Goal: Check status: Check status

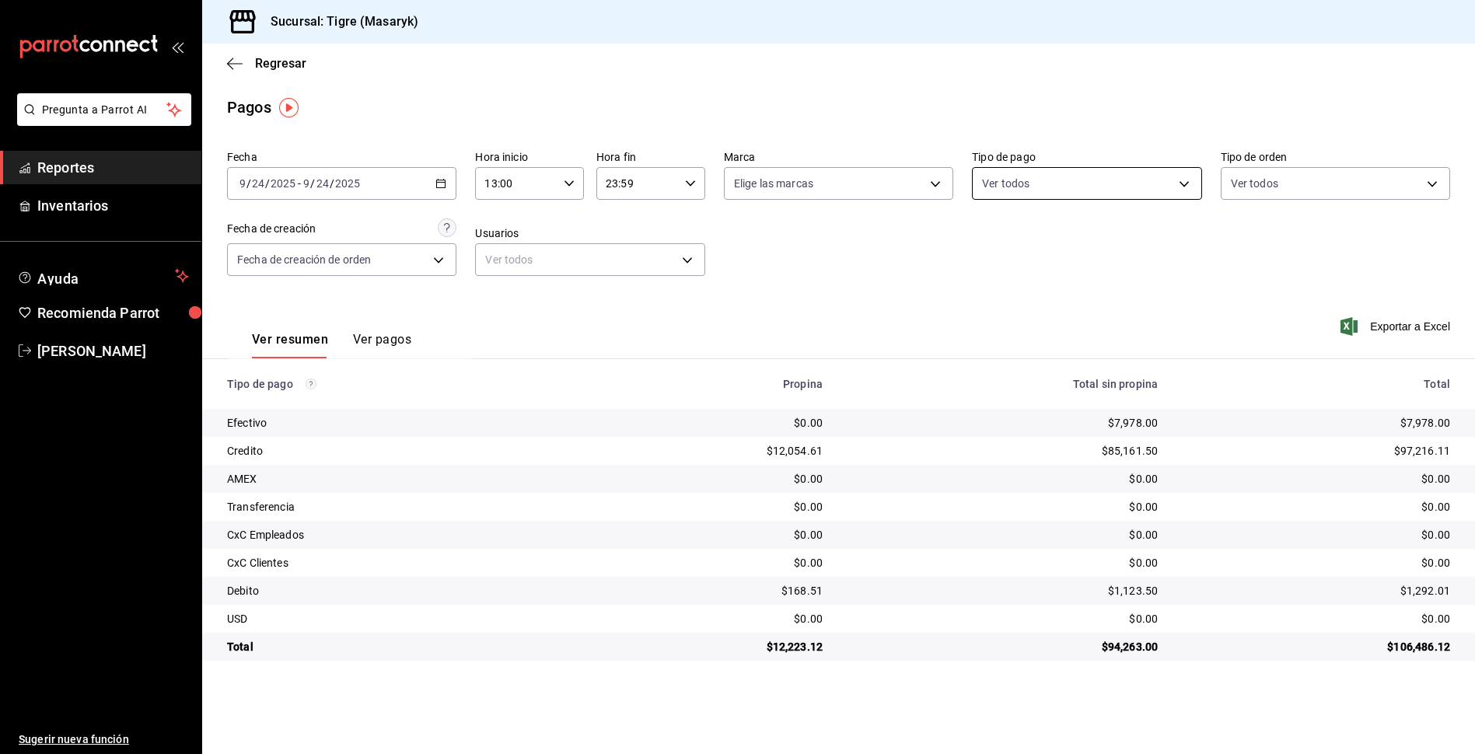
click at [1183, 183] on body "Pregunta a Parrot AI Reportes Inventarios Ayuda Recomienda Parrot Tigre [PERSON…" at bounding box center [737, 377] width 1475 height 754
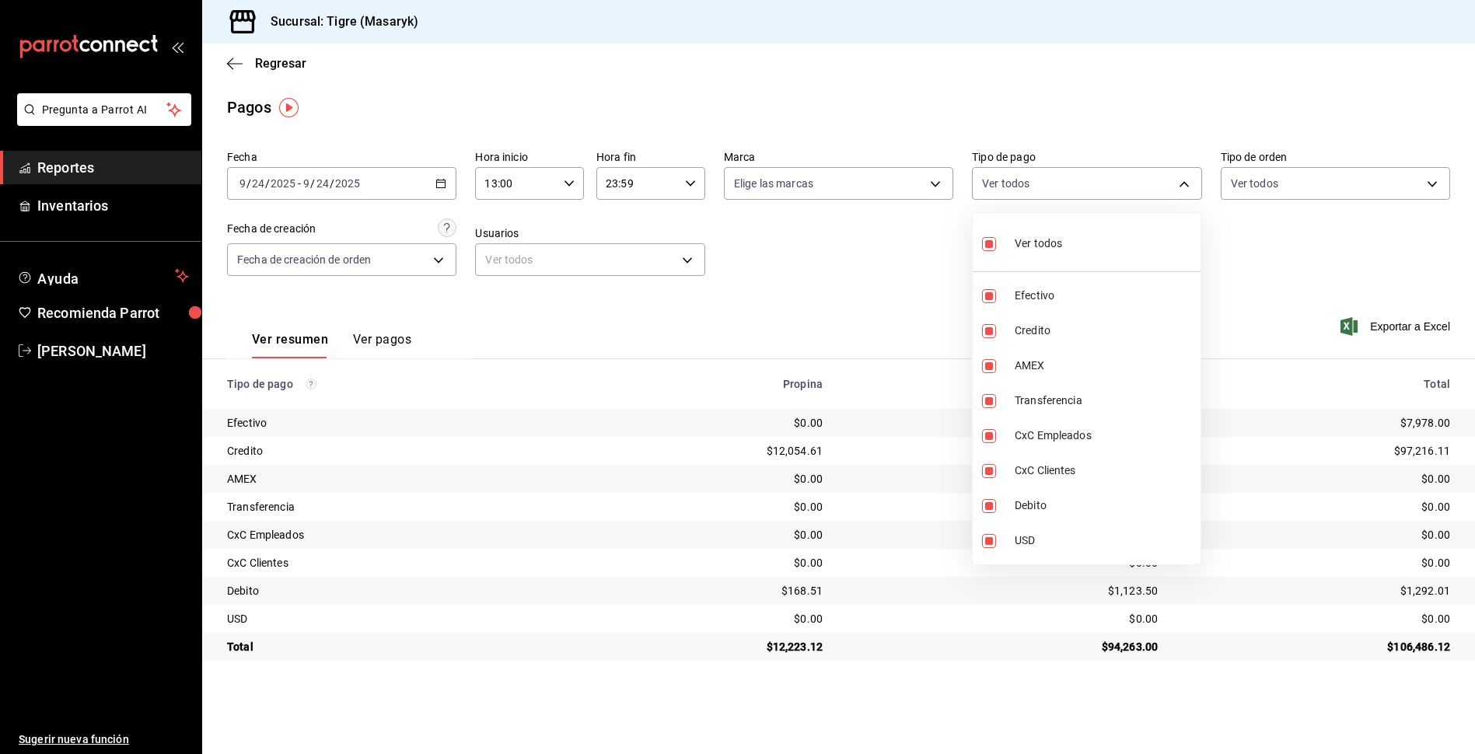
click at [996, 244] on label at bounding box center [992, 244] width 20 height 23
click at [996, 244] on input "checkbox" at bounding box center [989, 244] width 14 height 14
checkbox input "true"
type input "68cfb1b9-f6b2-44be-9d19-cf144159f8e2,563f51c4-7c0d-43b6-837e-e895ac41548e,d9472…"
checkbox input "true"
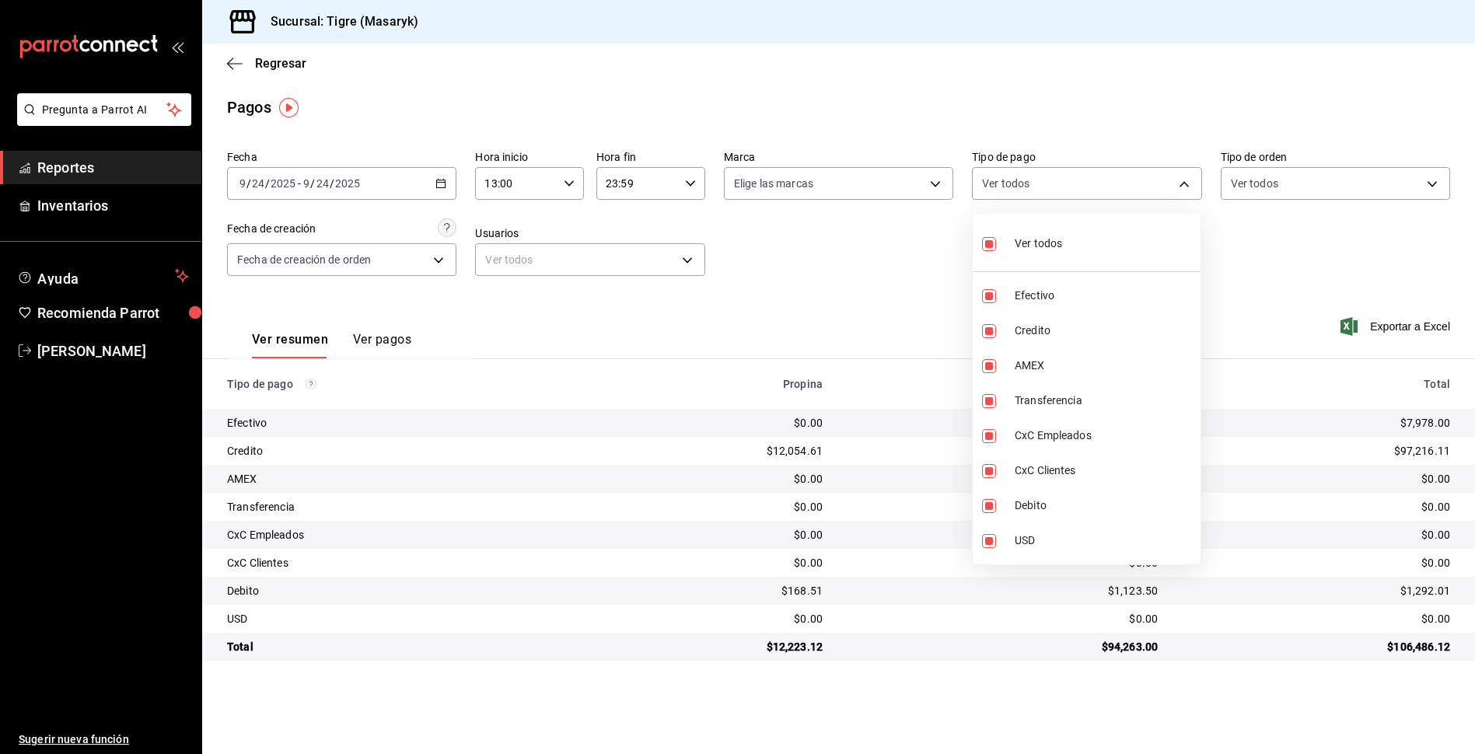
checkbox input "true"
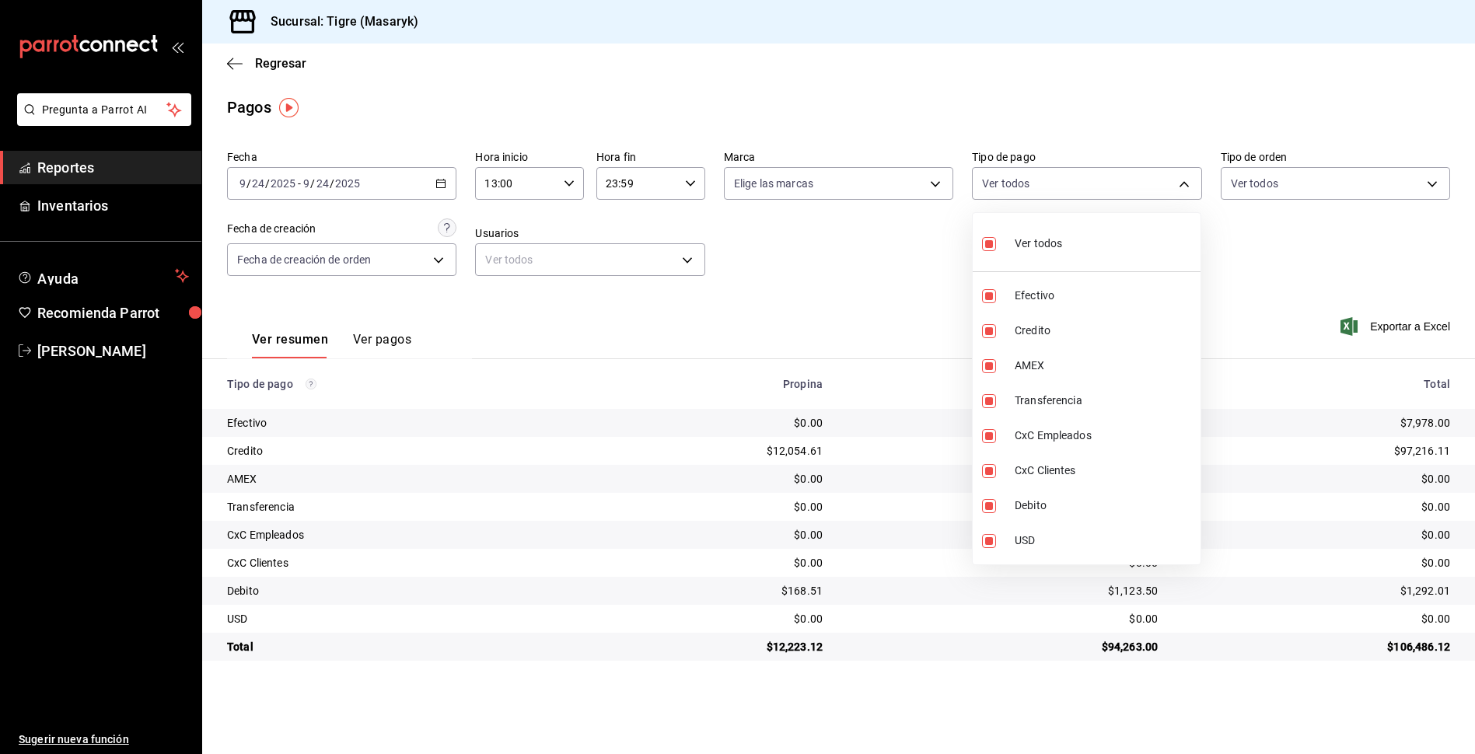
checkbox input "true"
click at [988, 246] on input "checkbox" at bounding box center [989, 244] width 14 height 14
checkbox input "false"
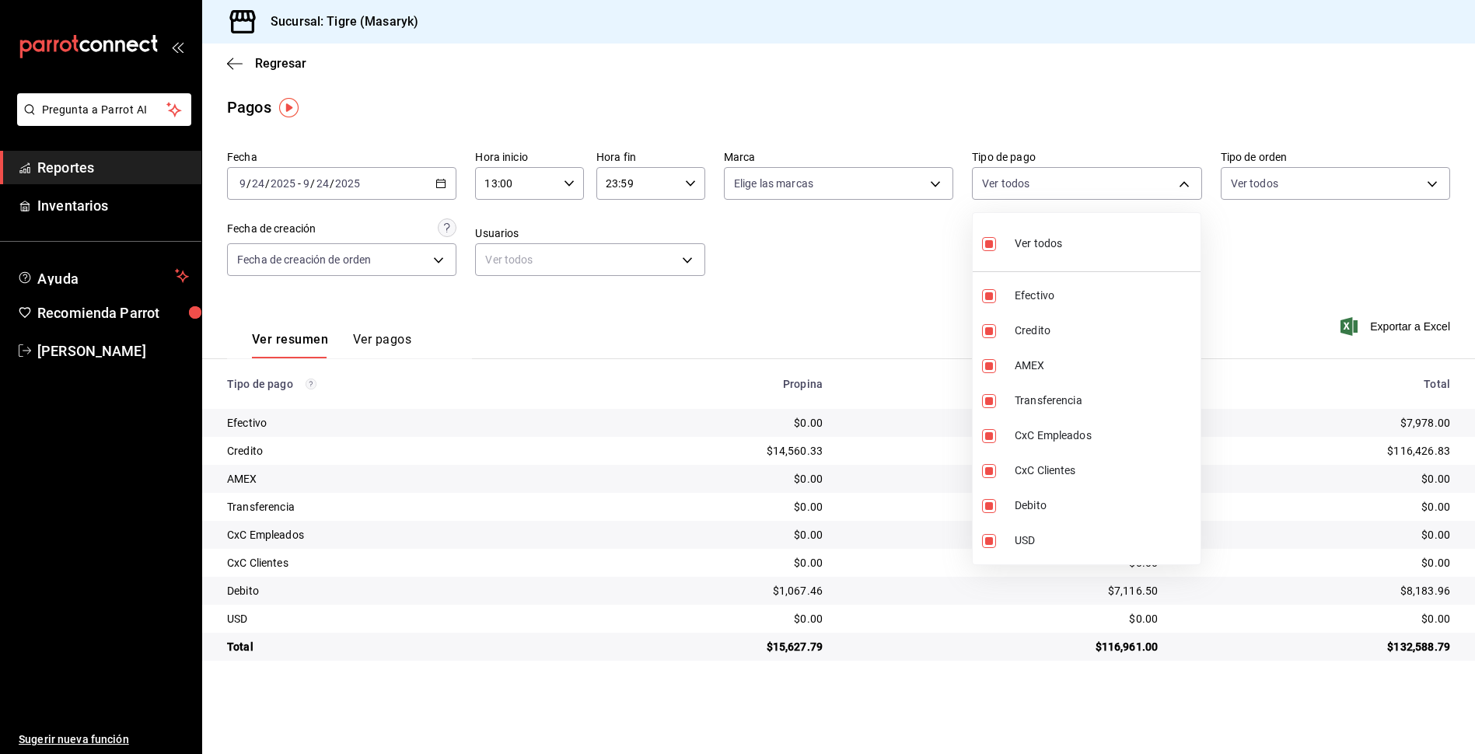
checkbox input "false"
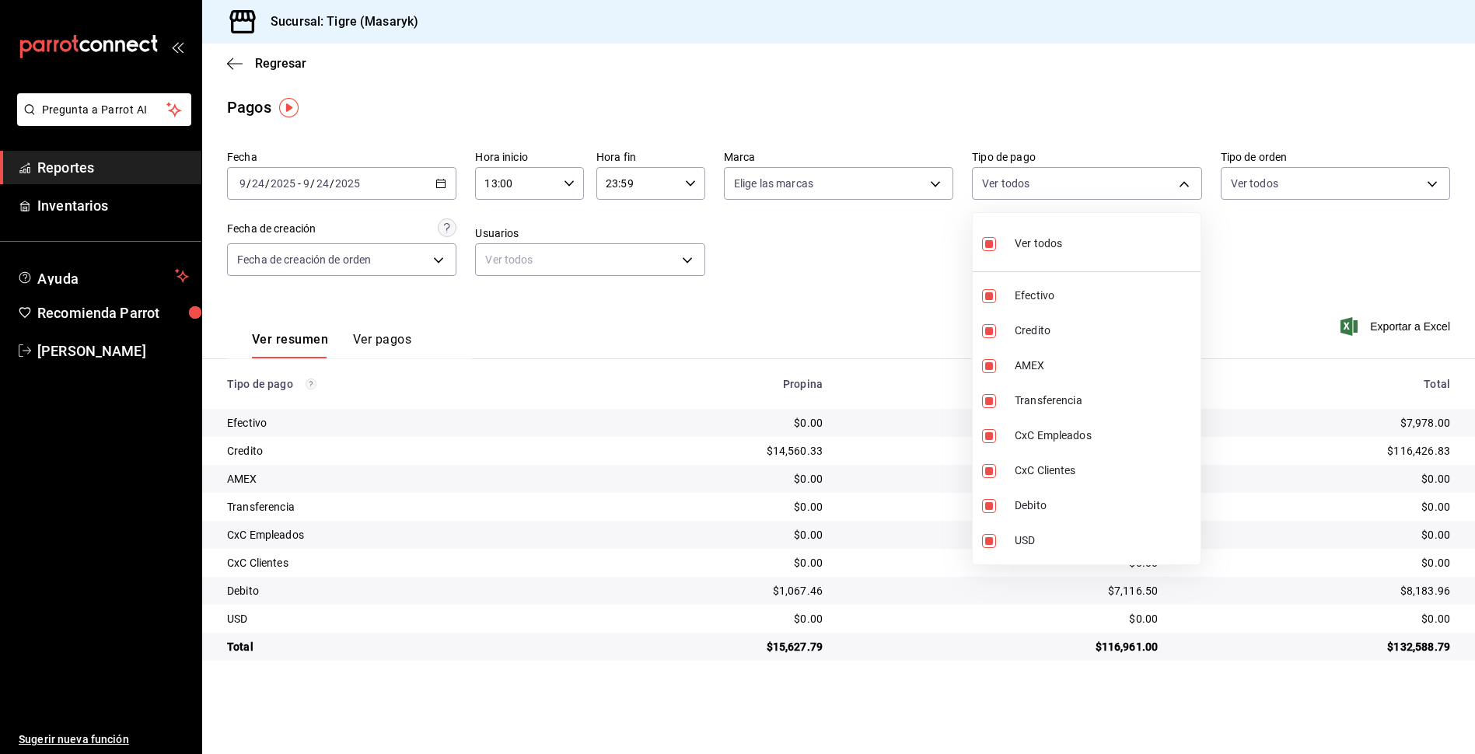
checkbox input "false"
click at [994, 332] on input "checkbox" at bounding box center [989, 331] width 14 height 14
checkbox input "true"
type input "563f51c4-7c0d-43b6-837e-e895ac41548e"
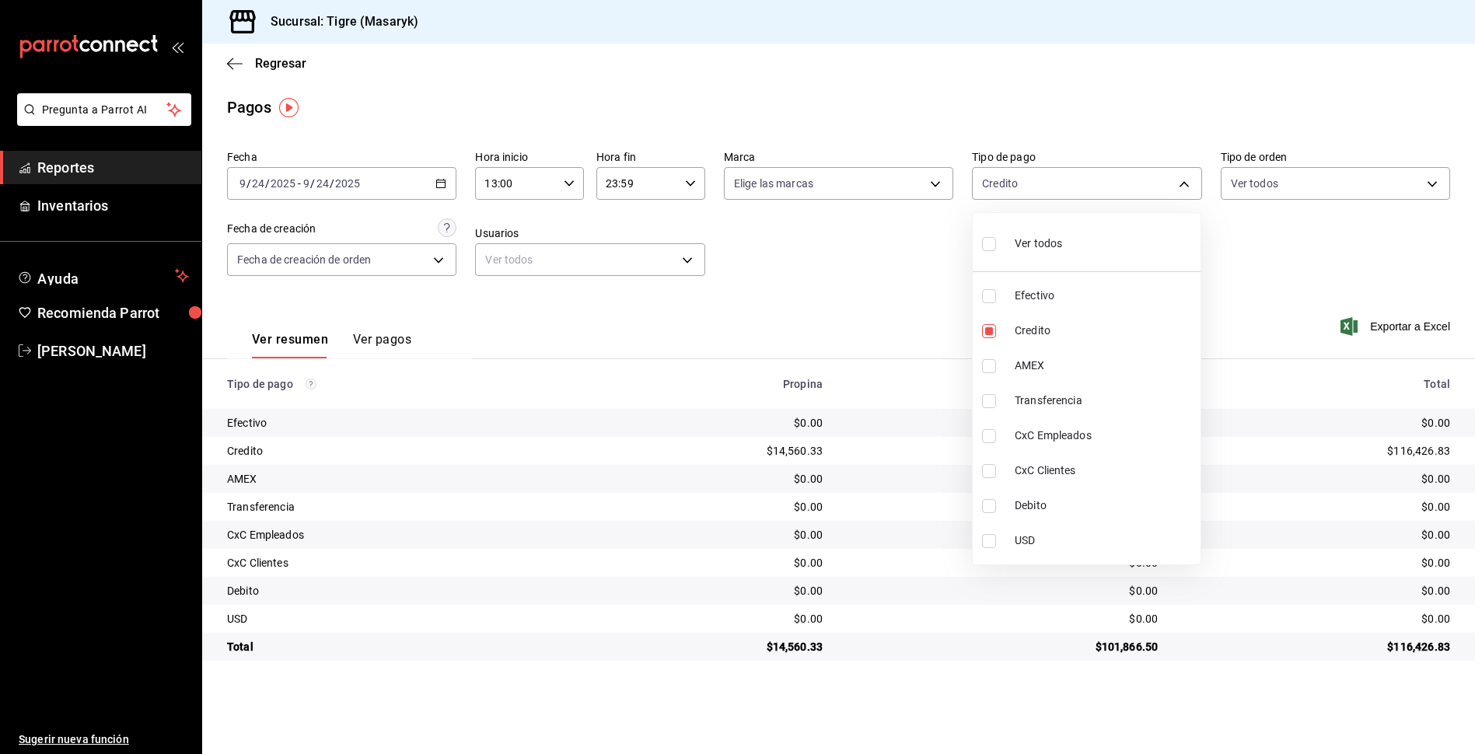
click at [988, 506] on input "checkbox" at bounding box center [989, 506] width 14 height 14
checkbox input "true"
type input "563f51c4-7c0d-43b6-837e-e895ac41548e,a8f1af16-94e3-41ee-854d-4aaa38aa7ebf"
click at [923, 290] on div at bounding box center [737, 377] width 1475 height 754
click at [1187, 190] on body "Pregunta a Parrot AI Reportes Inventarios Ayuda Recomienda Parrot Tigre [PERSON…" at bounding box center [737, 377] width 1475 height 754
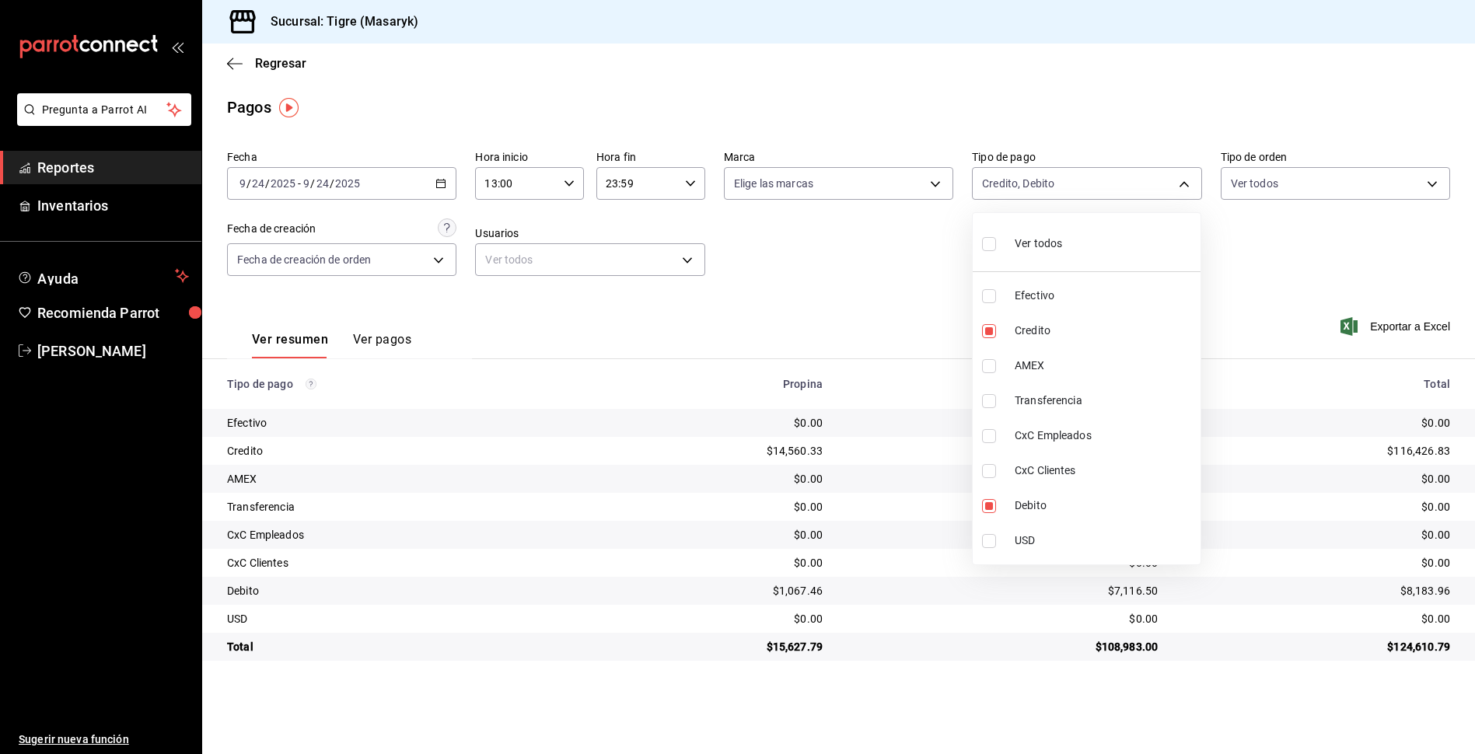
click at [987, 247] on input "checkbox" at bounding box center [989, 244] width 14 height 14
checkbox input "true"
type input "68cfb1b9-f6b2-44be-9d19-cf144159f8e2,563f51c4-7c0d-43b6-837e-e895ac41548e,d9472…"
checkbox input "true"
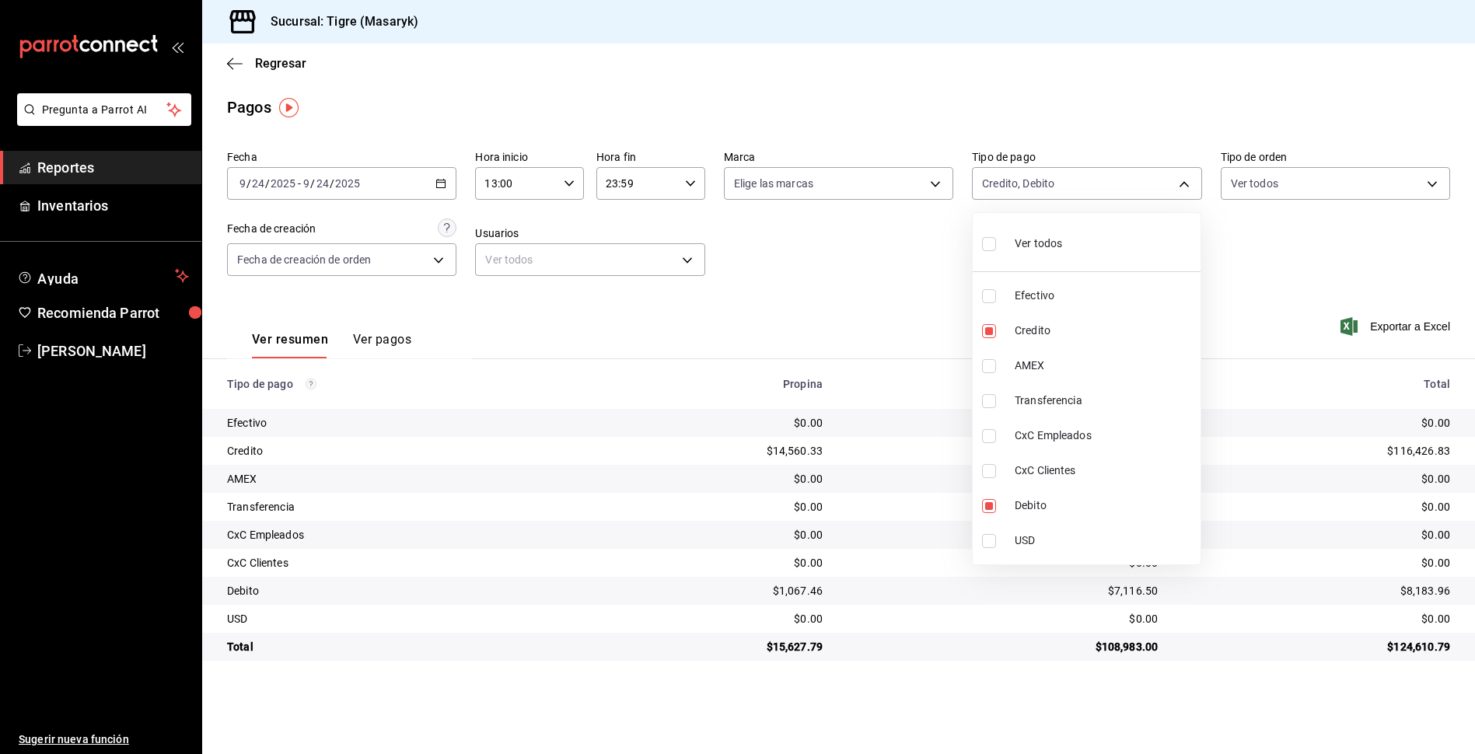
checkbox input "true"
click at [933, 272] on div at bounding box center [737, 377] width 1475 height 754
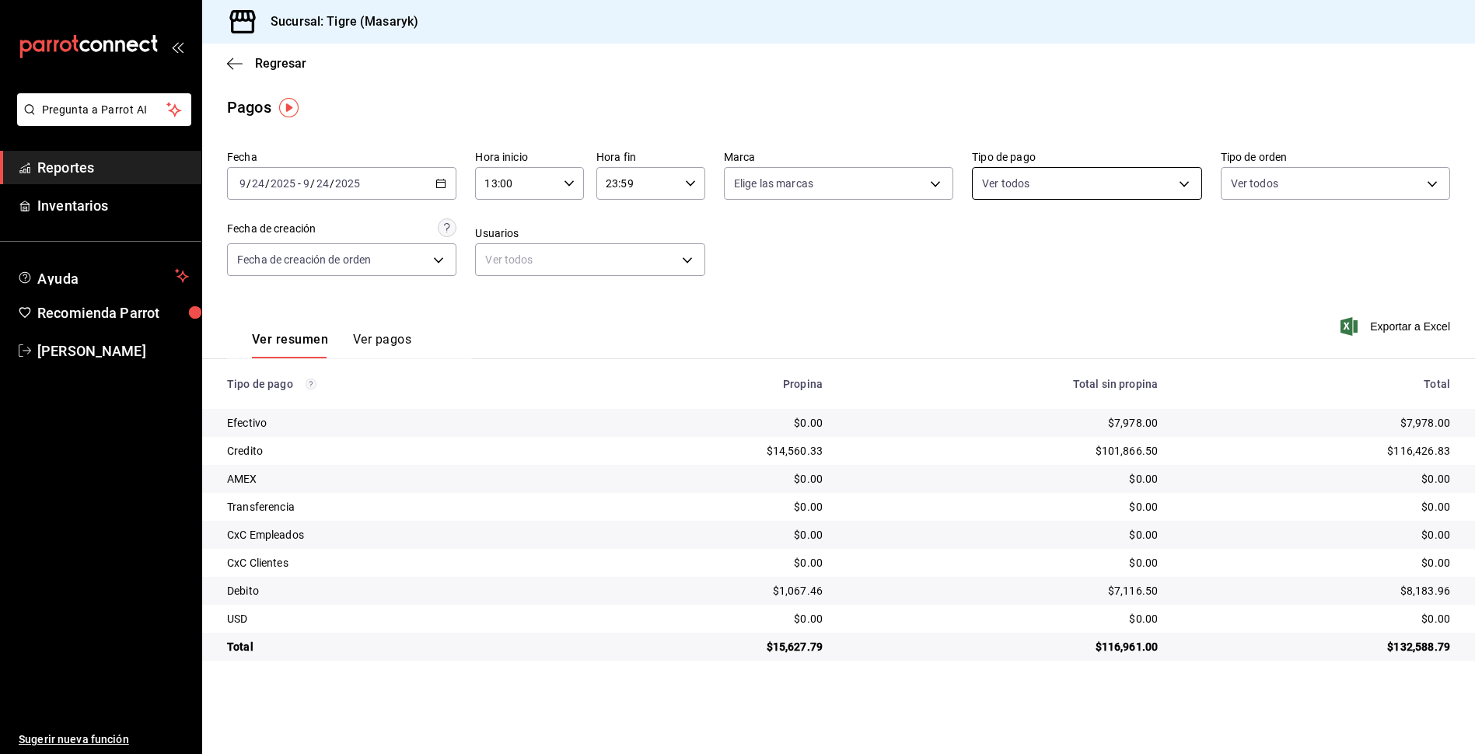
click at [1184, 181] on body "Pregunta a Parrot AI Reportes Inventarios Ayuda Recomienda Parrot Tigre [PERSON…" at bounding box center [737, 377] width 1475 height 754
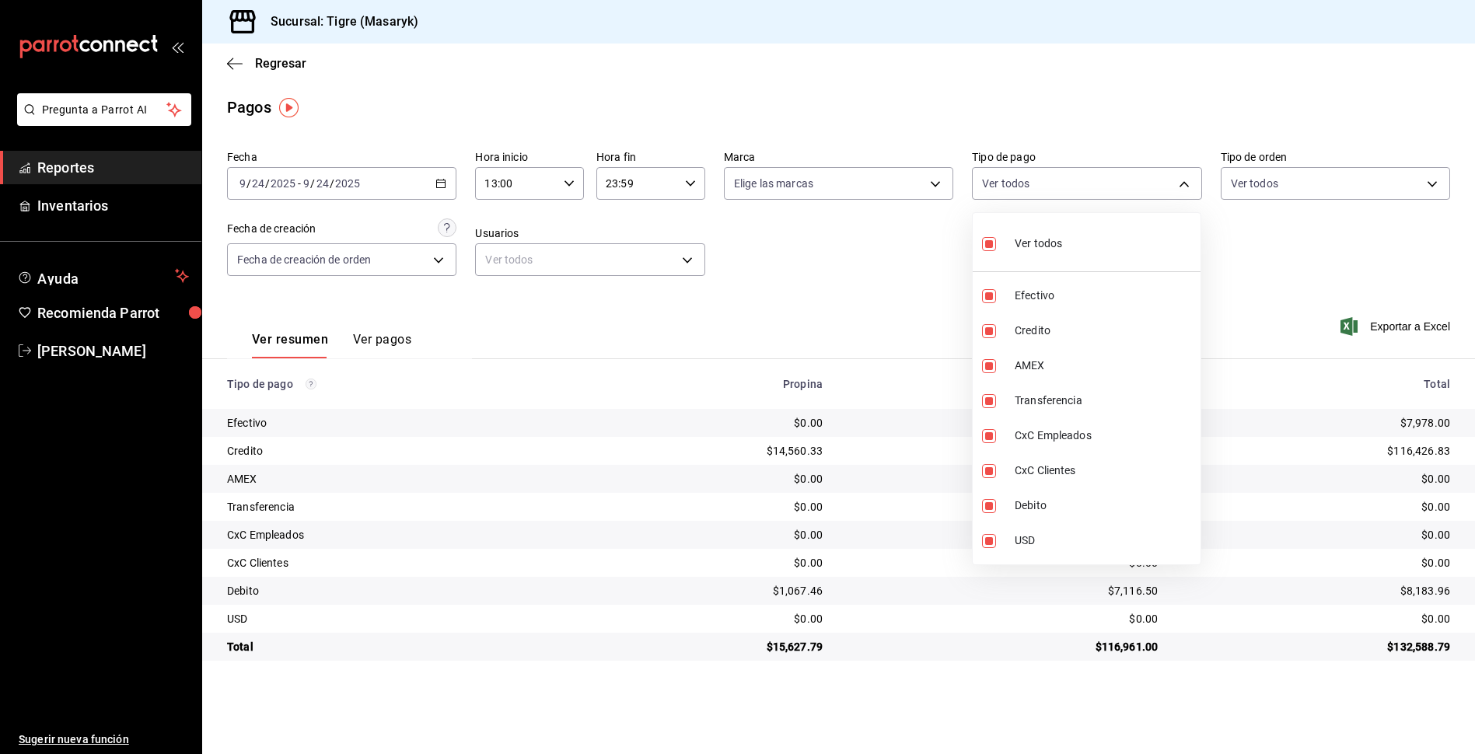
click at [989, 239] on input "checkbox" at bounding box center [989, 244] width 14 height 14
checkbox input "false"
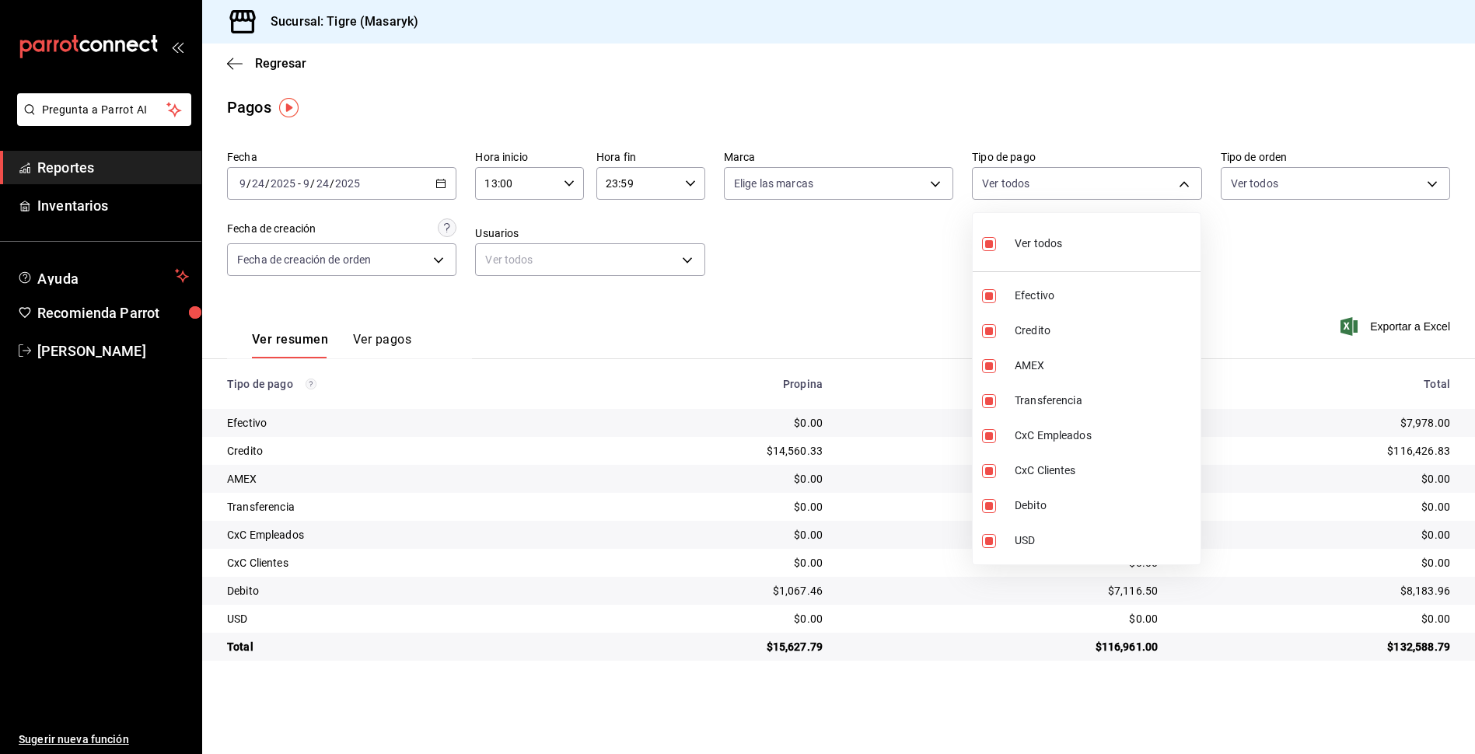
checkbox input "false"
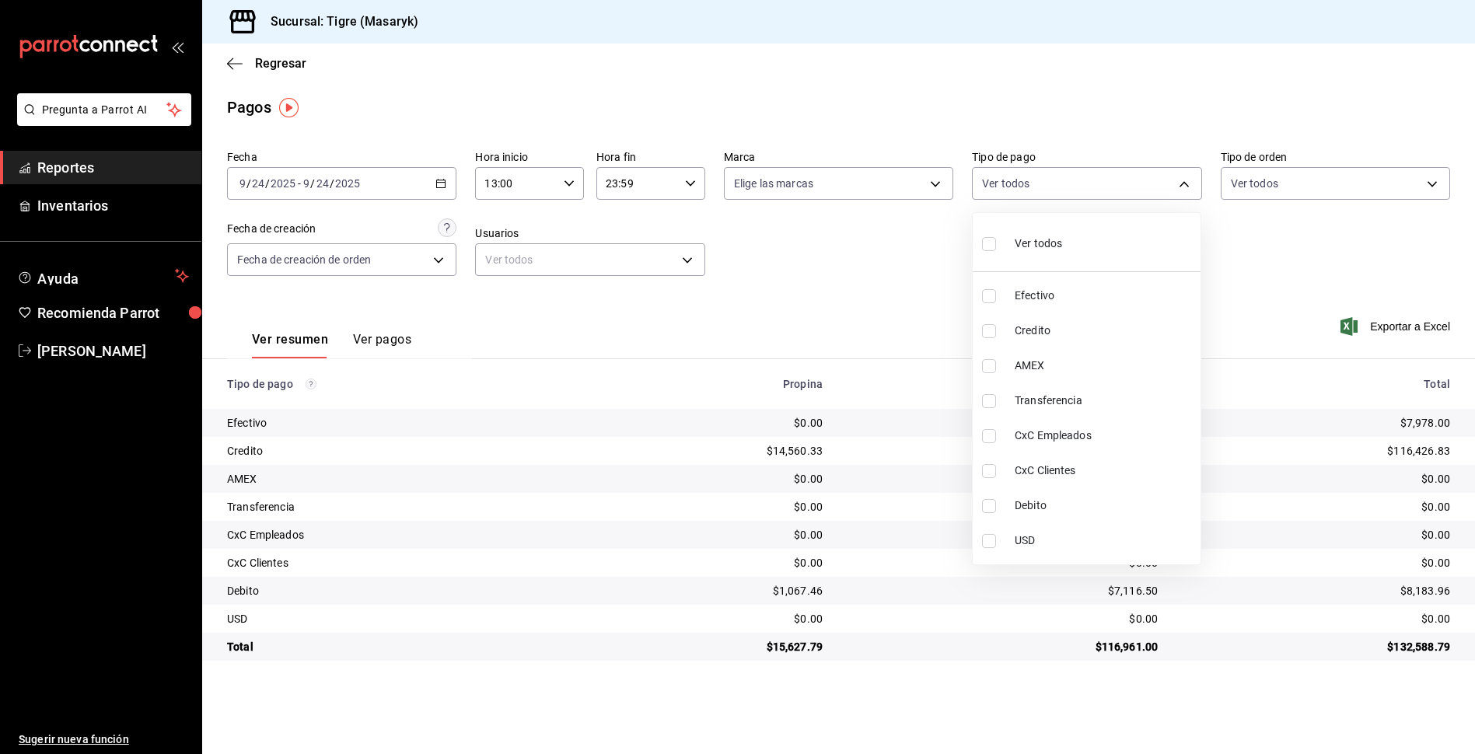
click at [989, 239] on input "checkbox" at bounding box center [989, 244] width 14 height 14
checkbox input "true"
type input "68cfb1b9-f6b2-44be-9d19-cf144159f8e2,563f51c4-7c0d-43b6-837e-e895ac41548e,d9472…"
checkbox input "true"
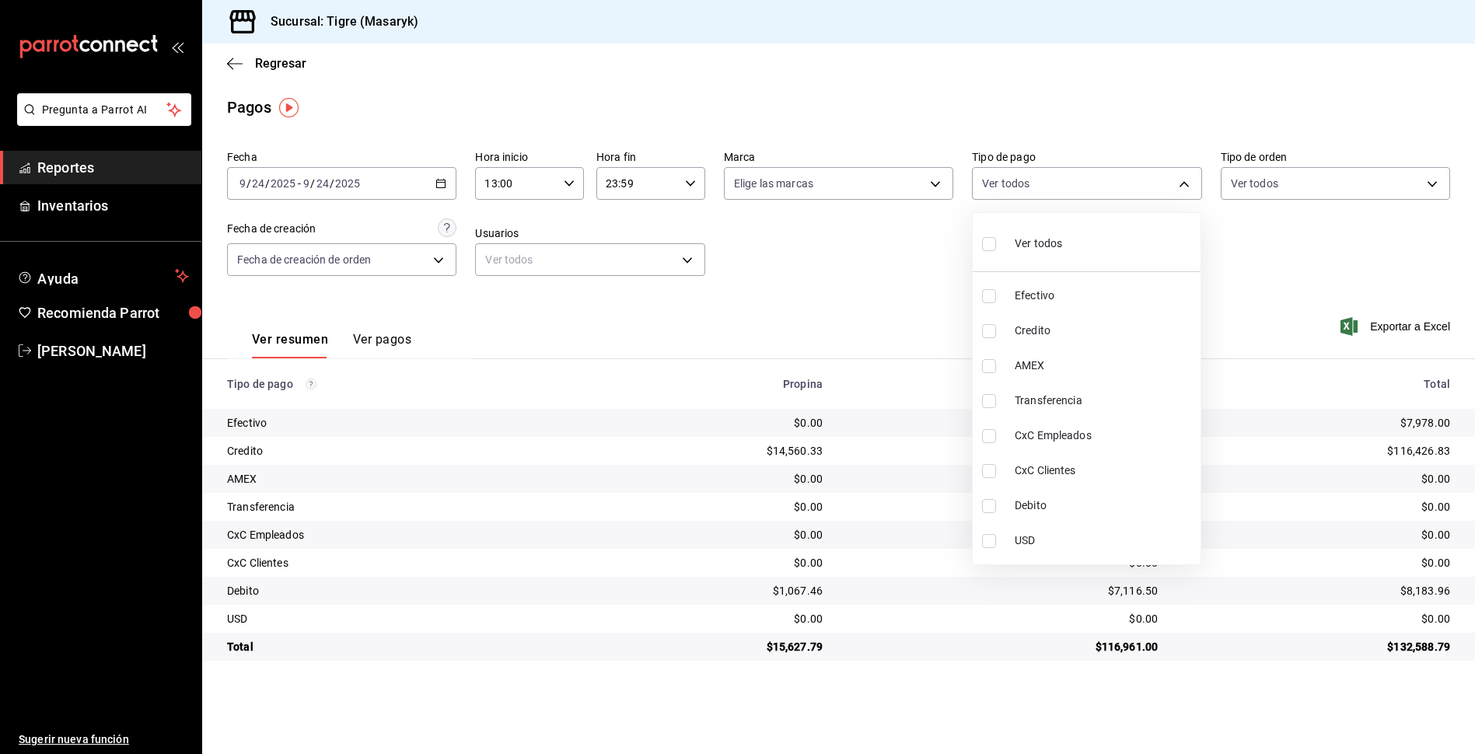
checkbox input "true"
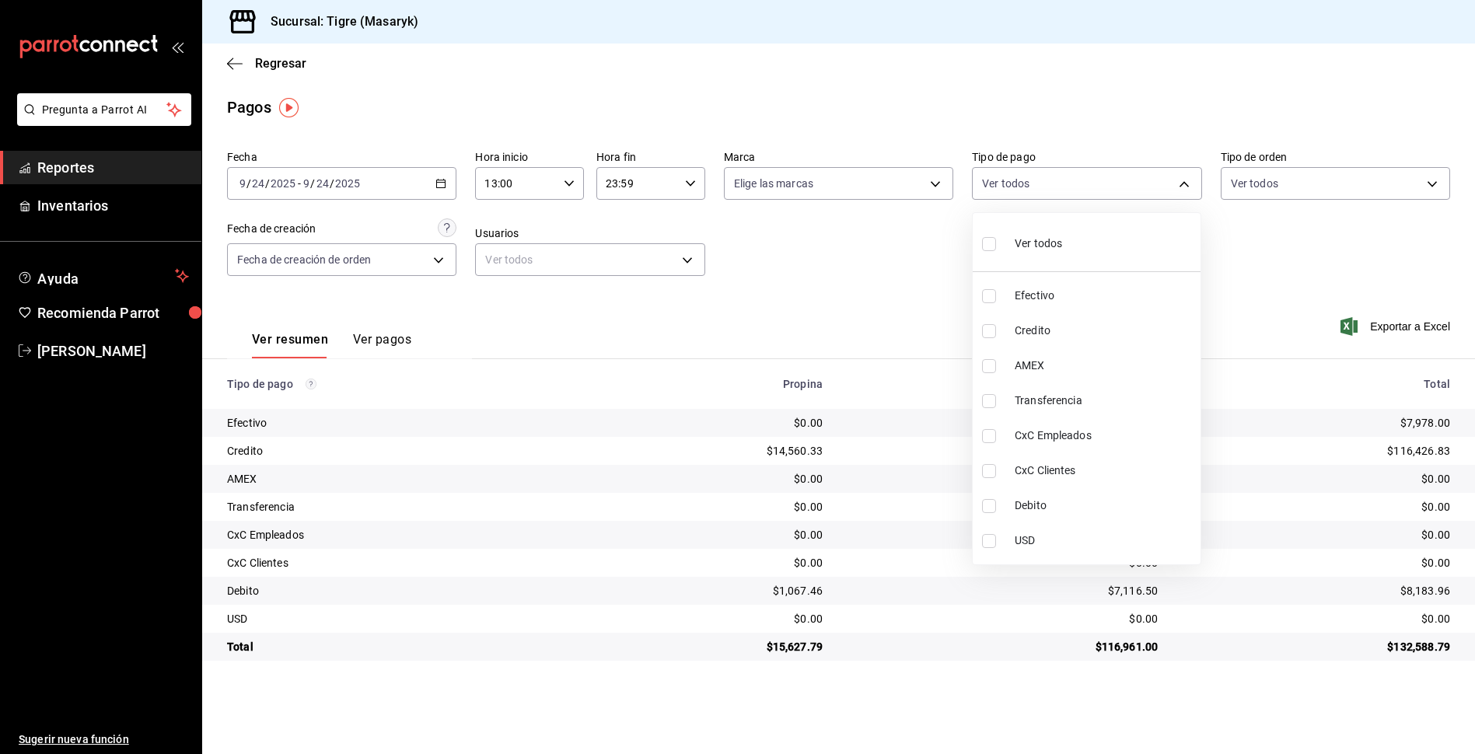
checkbox input "true"
click at [897, 270] on div at bounding box center [737, 377] width 1475 height 754
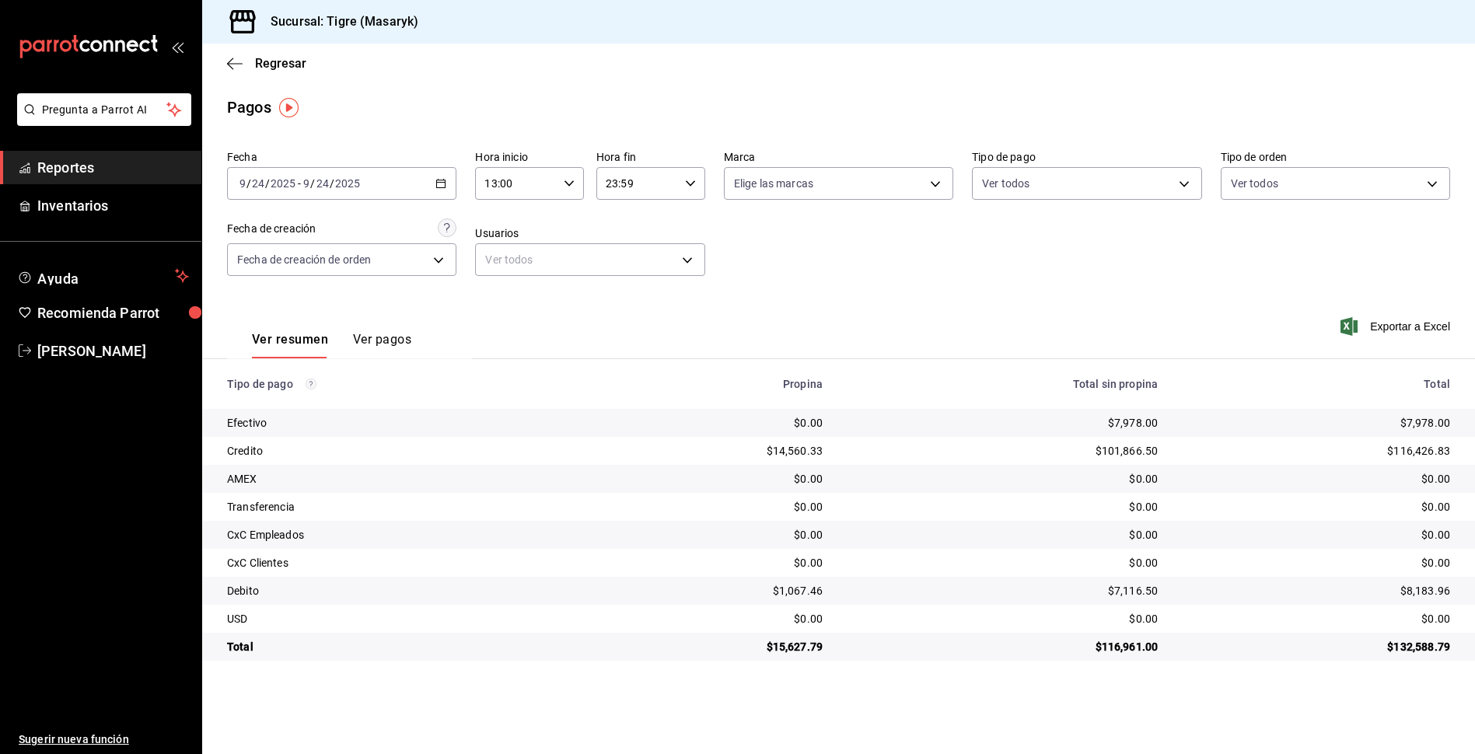
click at [417, 184] on div "[DATE] [DATE] - [DATE] [DATE]" at bounding box center [341, 183] width 229 height 33
click at [298, 404] on span "Rango de fechas" at bounding box center [300, 405] width 121 height 16
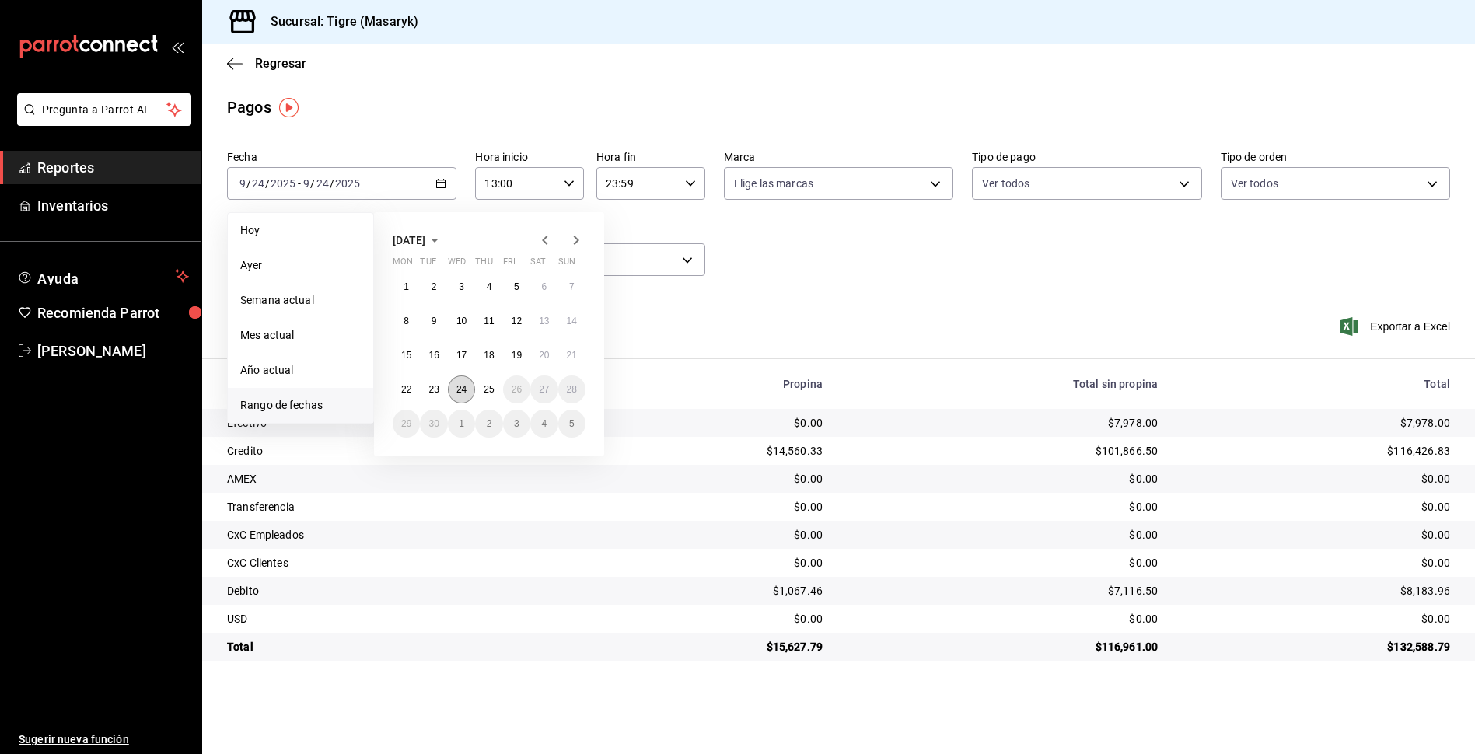
click at [469, 393] on button "24" at bounding box center [461, 390] width 27 height 28
click at [486, 388] on abbr "25" at bounding box center [489, 389] width 10 height 11
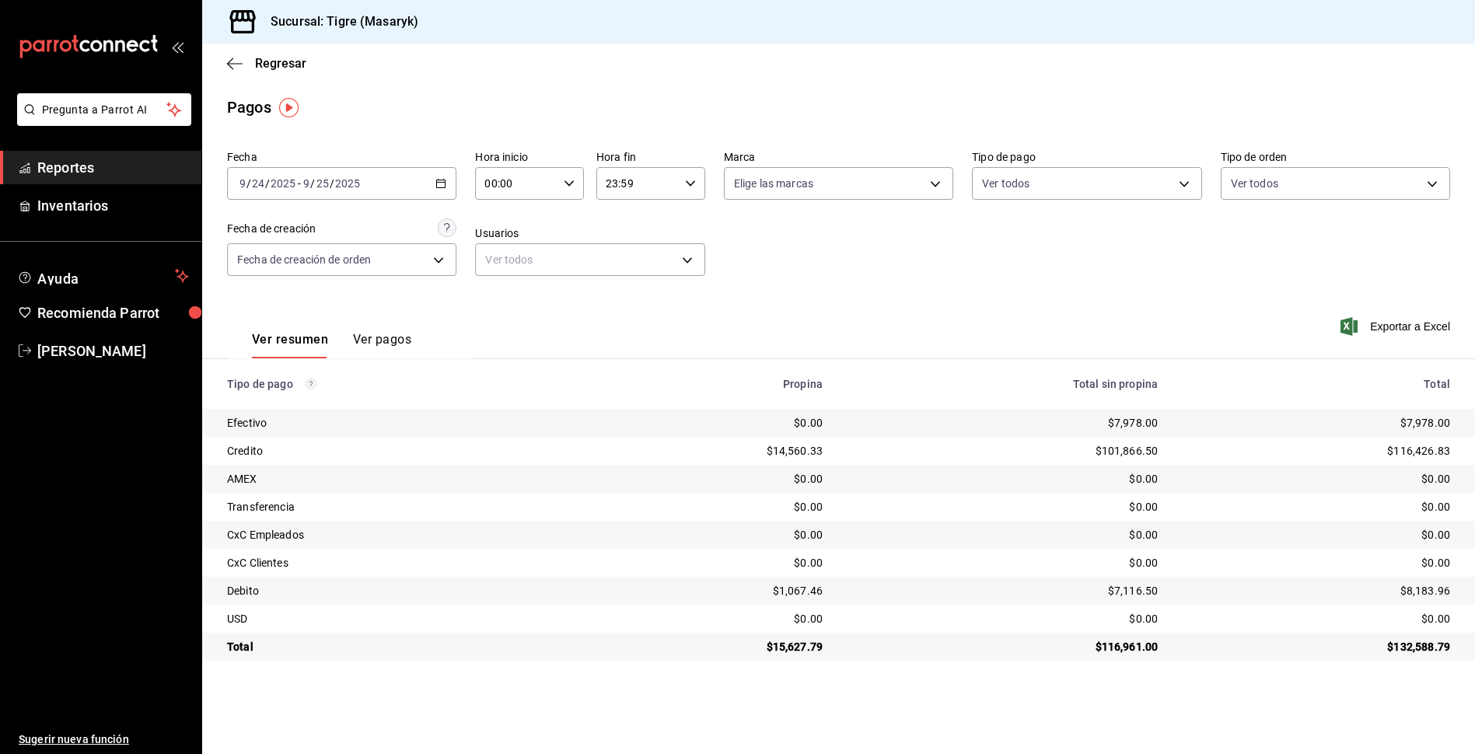
click at [891, 310] on div "Ver resumen Ver pagos Exportar a Excel" at bounding box center [838, 336] width 1273 height 82
click at [573, 174] on div "00:00 Hora inicio" at bounding box center [529, 183] width 109 height 33
click at [506, 237] on span "13" at bounding box center [503, 242] width 30 height 12
type input "13:00"
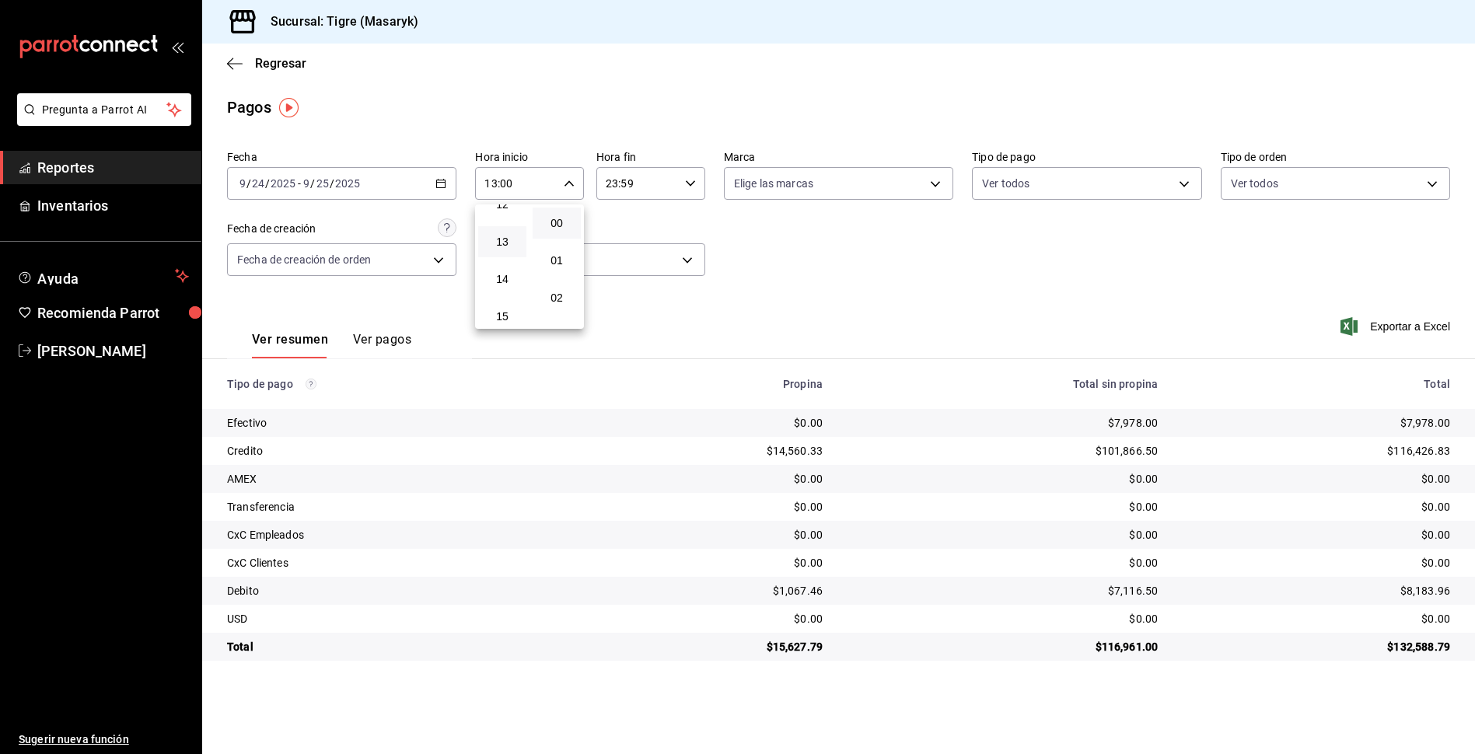
click at [815, 250] on div at bounding box center [737, 377] width 1475 height 754
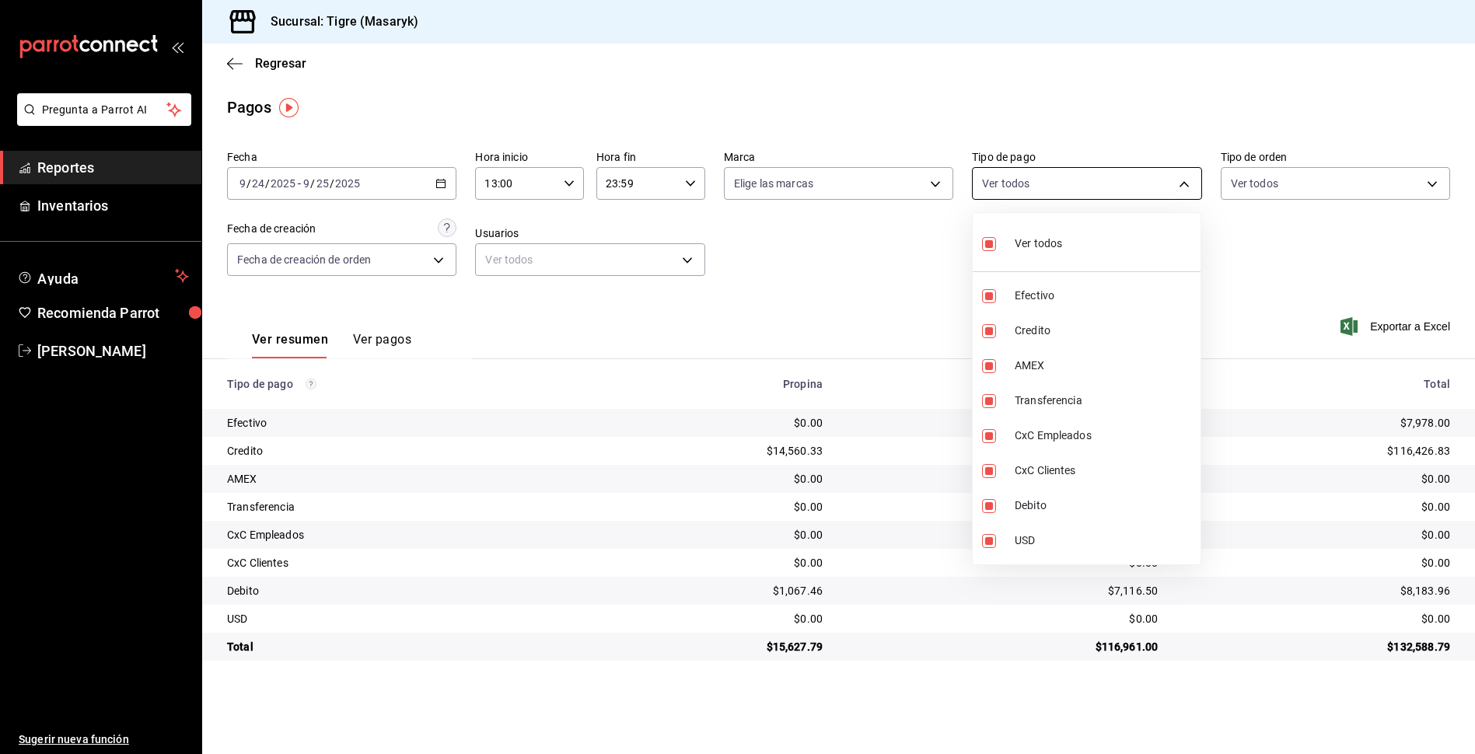
click at [1187, 179] on body "Pregunta a Parrot AI Reportes Inventarios Ayuda Recomienda Parrot Tigre [PERSON…" at bounding box center [737, 377] width 1475 height 754
click at [990, 240] on input "checkbox" at bounding box center [989, 244] width 14 height 14
checkbox input "false"
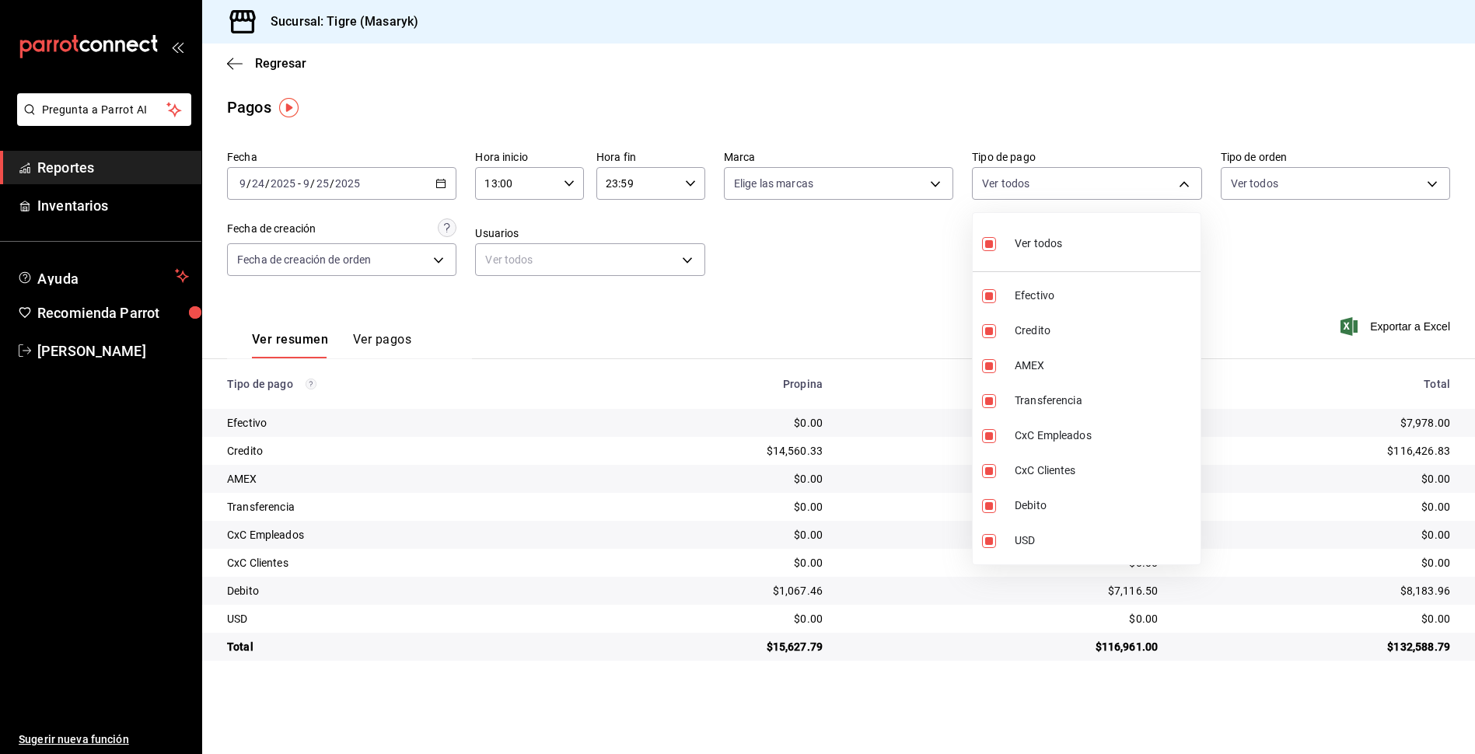
checkbox input "false"
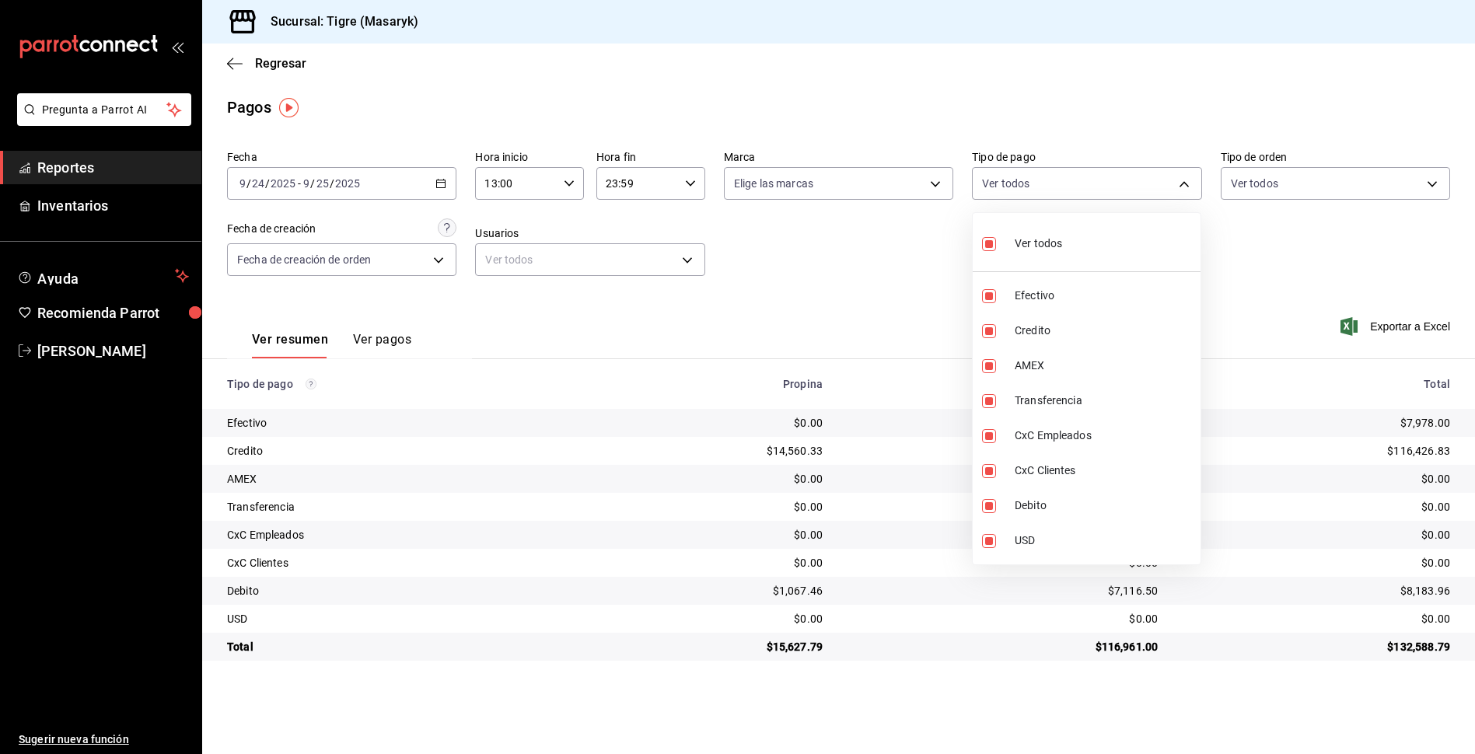
checkbox input "false"
click at [990, 240] on input "checkbox" at bounding box center [989, 244] width 14 height 14
checkbox input "true"
type input "68cfb1b9-f6b2-44be-9d19-cf144159f8e2,563f51c4-7c0d-43b6-837e-e895ac41548e,d9472…"
checkbox input "true"
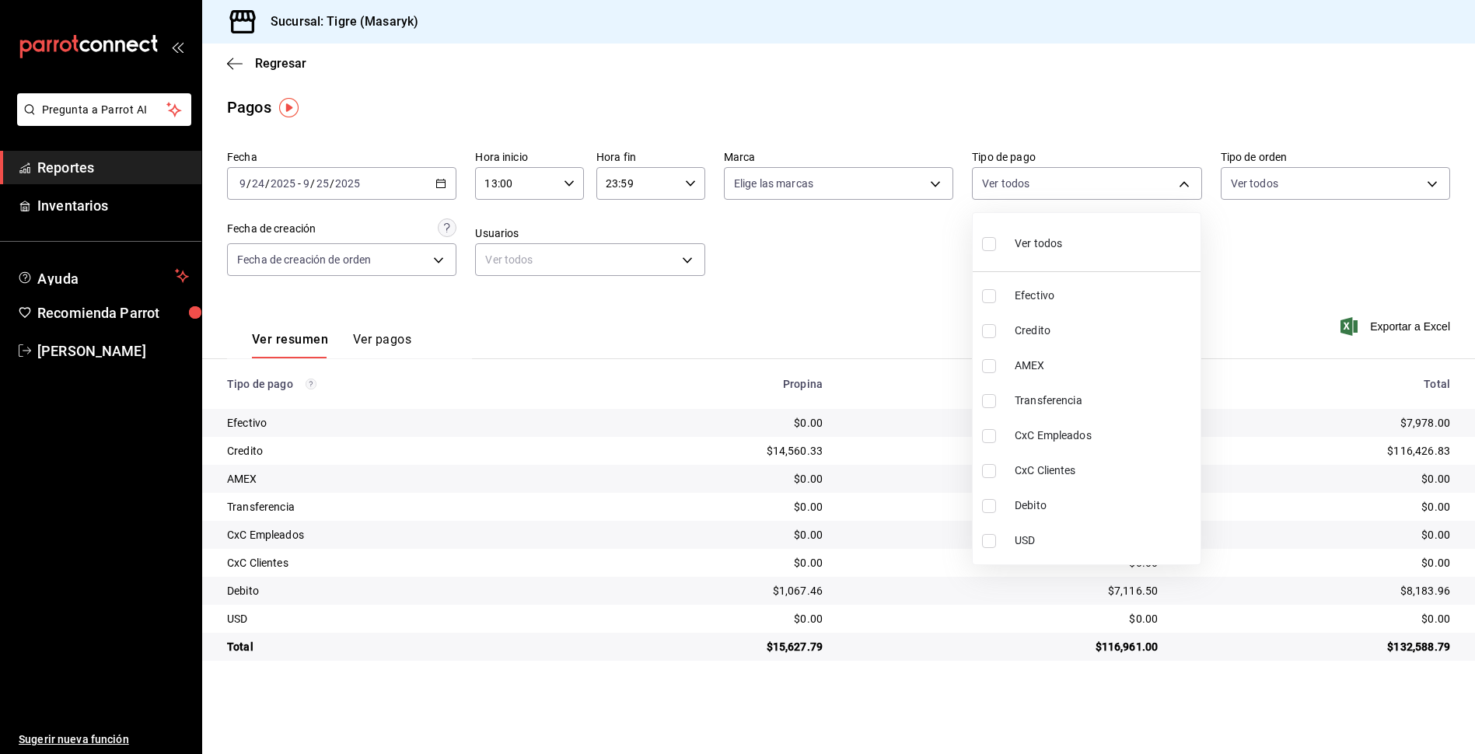
checkbox input "true"
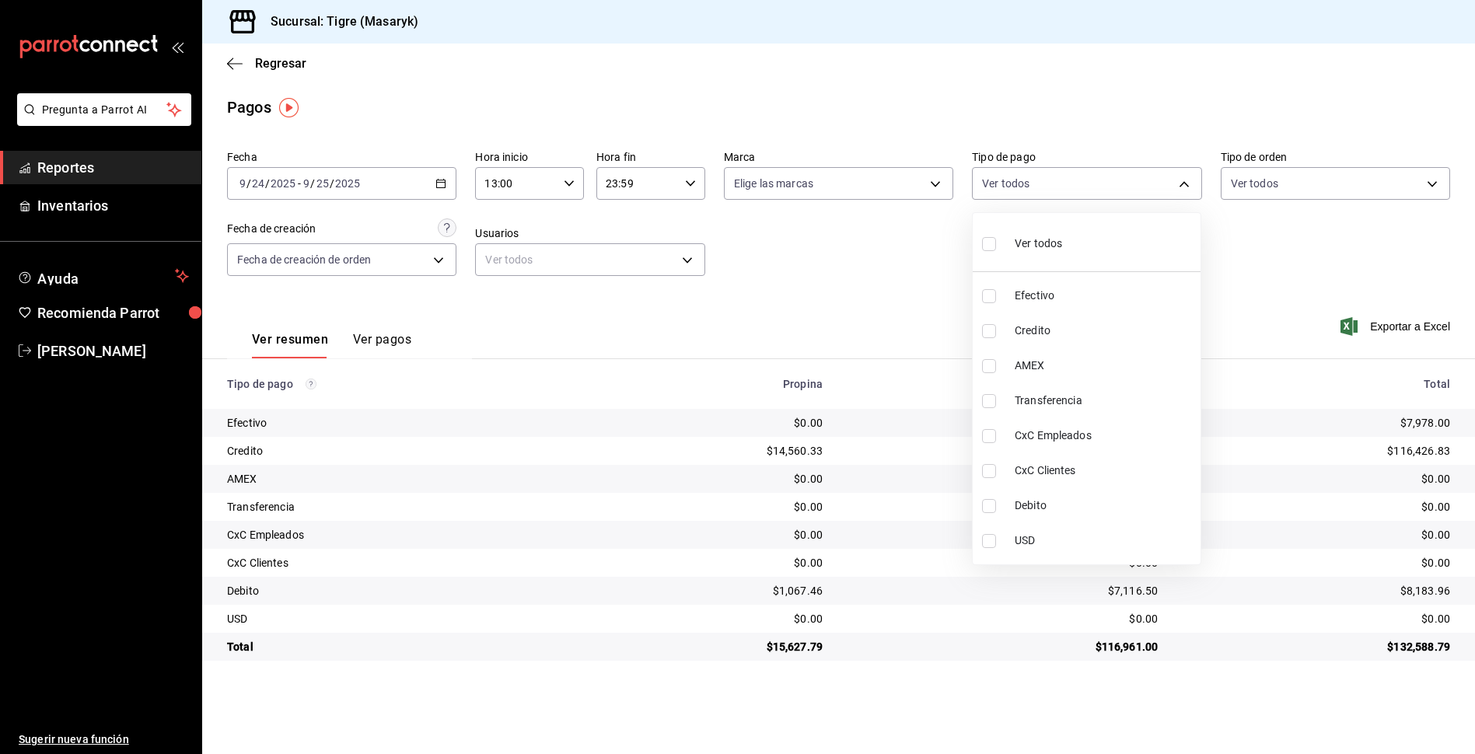
checkbox input "true"
click at [930, 274] on div at bounding box center [737, 377] width 1475 height 754
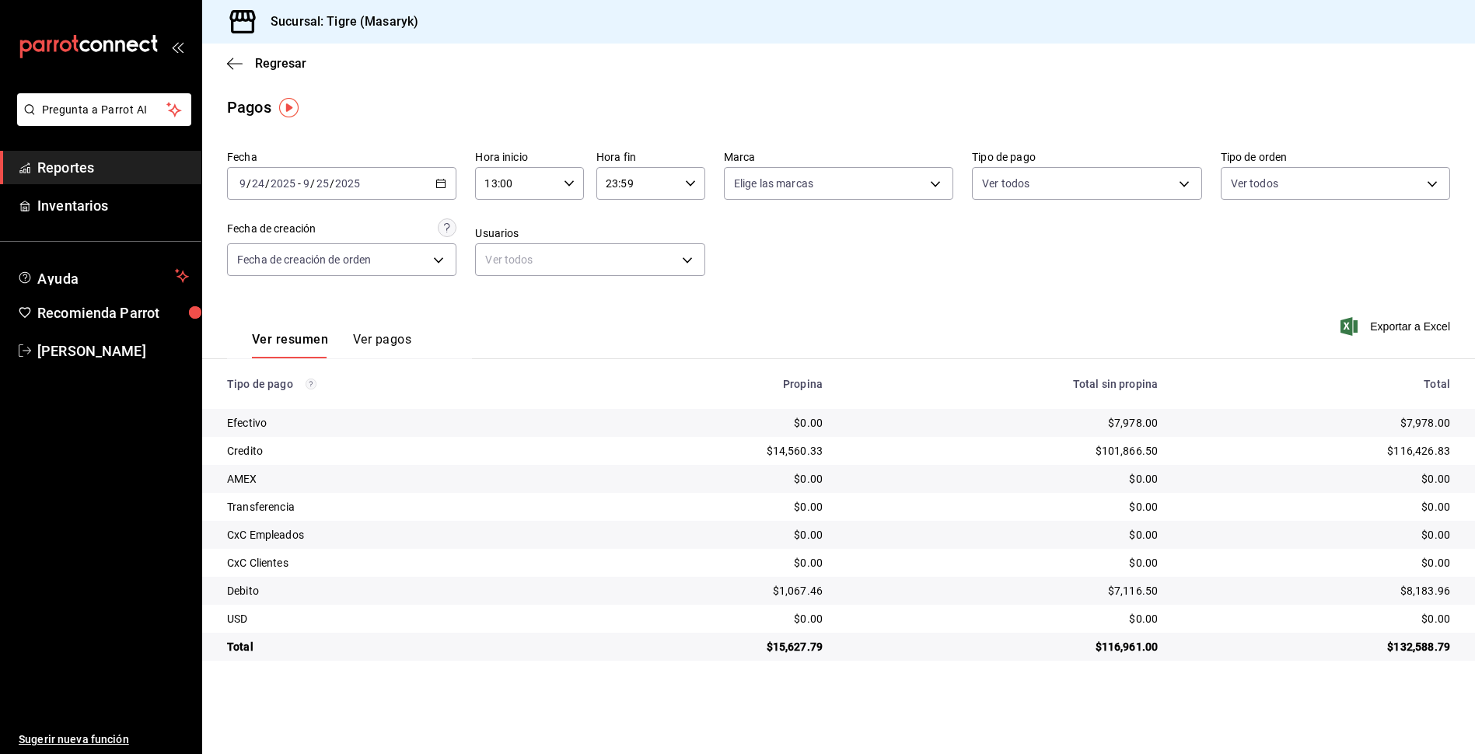
click at [441, 182] on icon "button" at bounding box center [441, 183] width 11 height 11
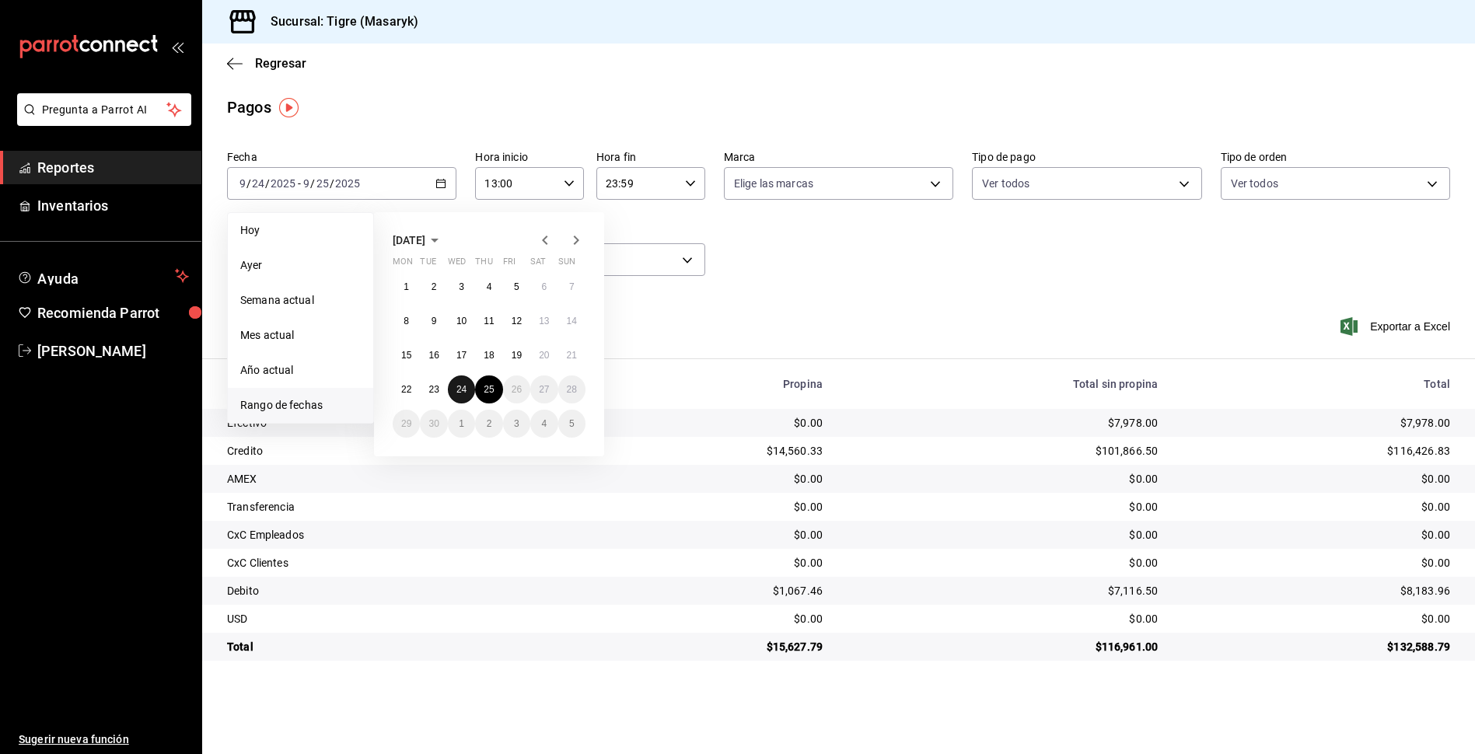
click at [468, 388] on button "24" at bounding box center [461, 390] width 27 height 28
click at [711, 345] on div "Ver resumen Ver pagos Exportar a Excel" at bounding box center [838, 336] width 1273 height 82
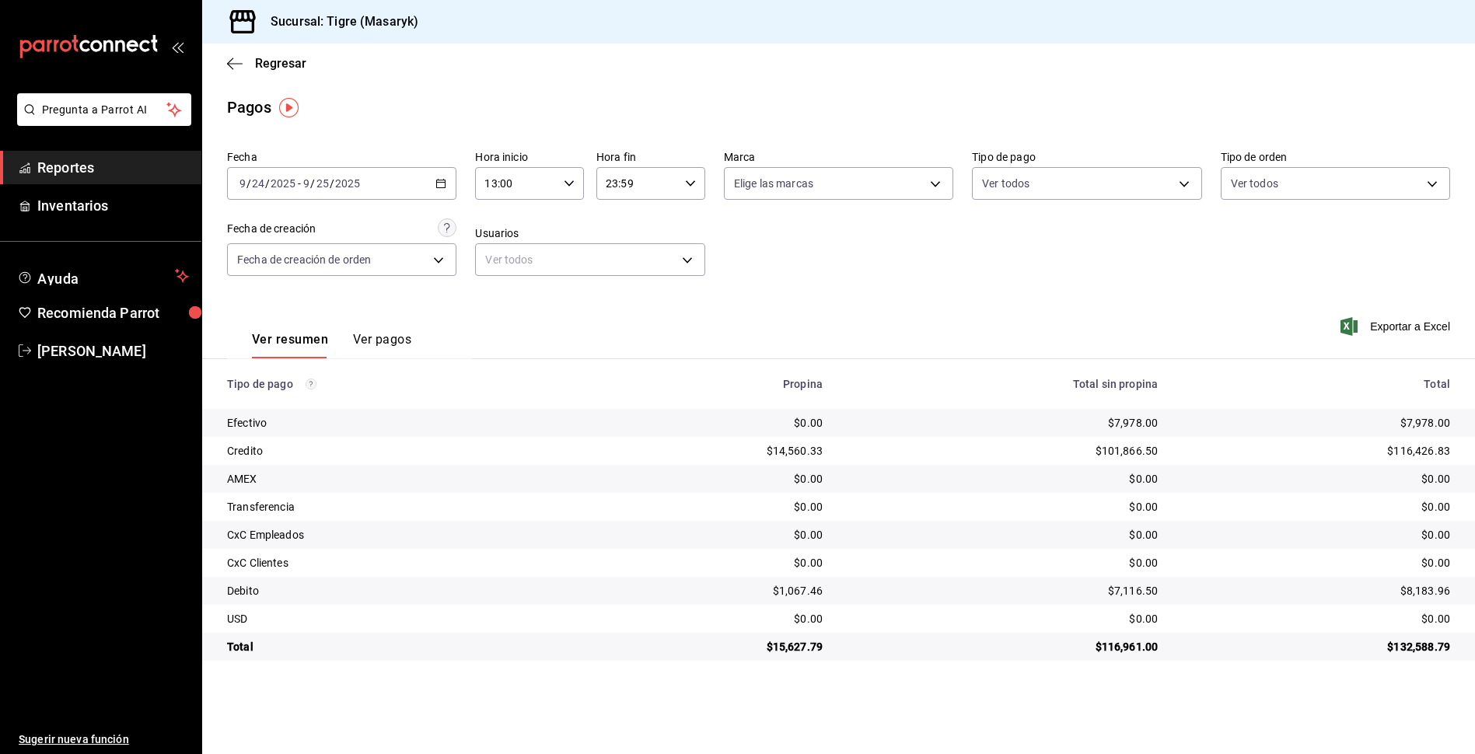
click at [688, 187] on icon "button" at bounding box center [690, 183] width 11 height 11
click at [618, 313] on span "23" at bounding box center [624, 310] width 30 height 12
click at [578, 179] on div at bounding box center [737, 377] width 1475 height 754
click at [572, 180] on icon "button" at bounding box center [569, 183] width 11 height 11
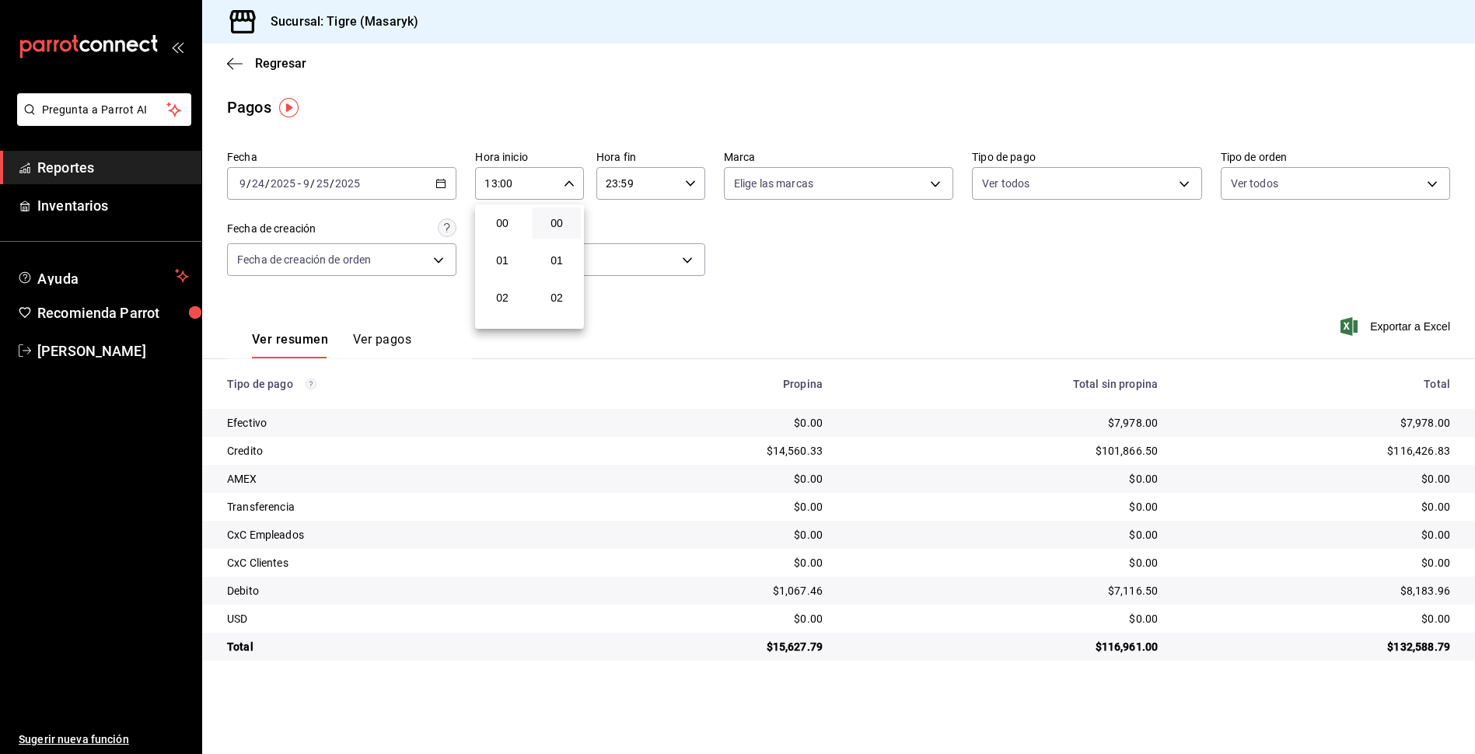
scroll to position [485, 0]
click at [504, 224] on span "13" at bounding box center [503, 223] width 30 height 12
click at [443, 187] on div at bounding box center [737, 377] width 1475 height 754
click at [439, 180] on \(Stroke\) "button" at bounding box center [440, 184] width 9 height 9
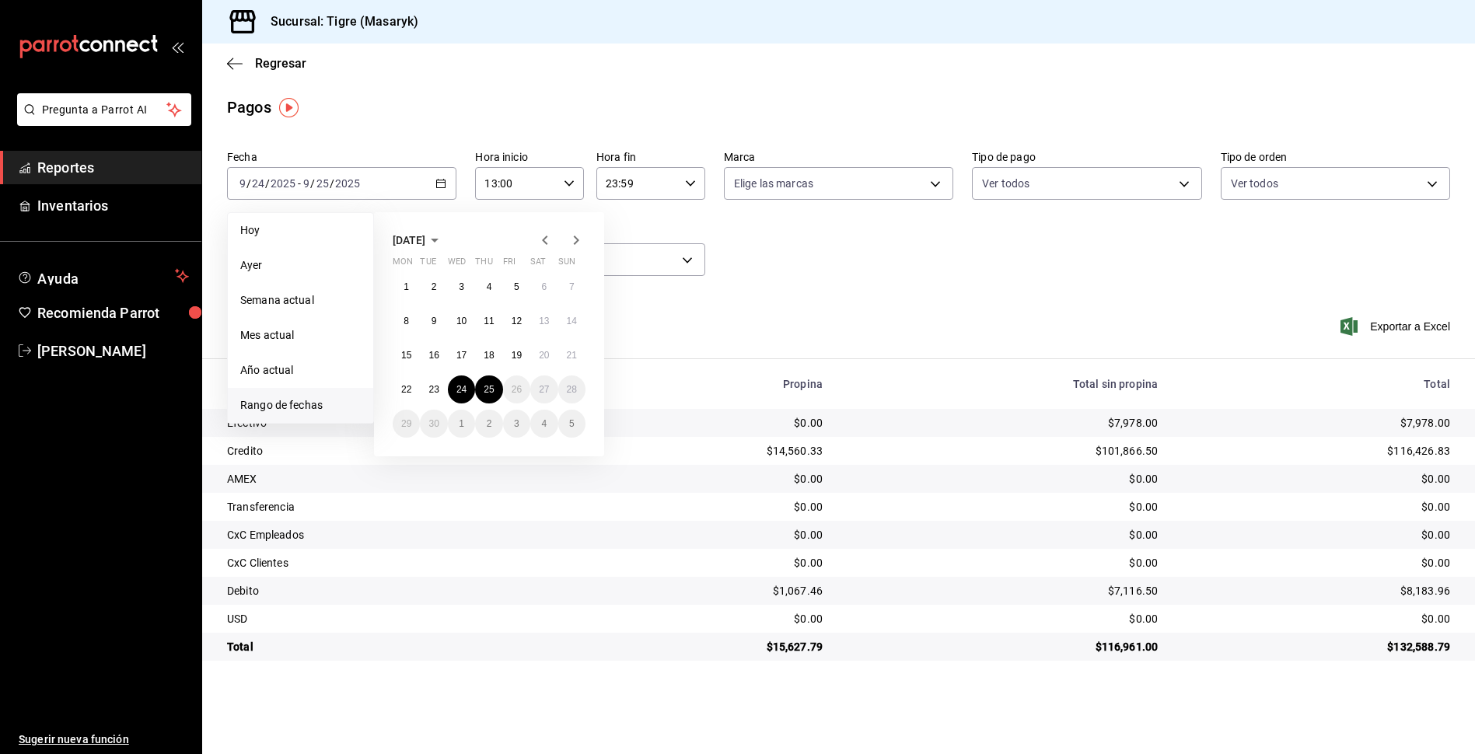
click at [901, 306] on div "Ver resumen Ver pagos Exportar a Excel" at bounding box center [838, 336] width 1273 height 82
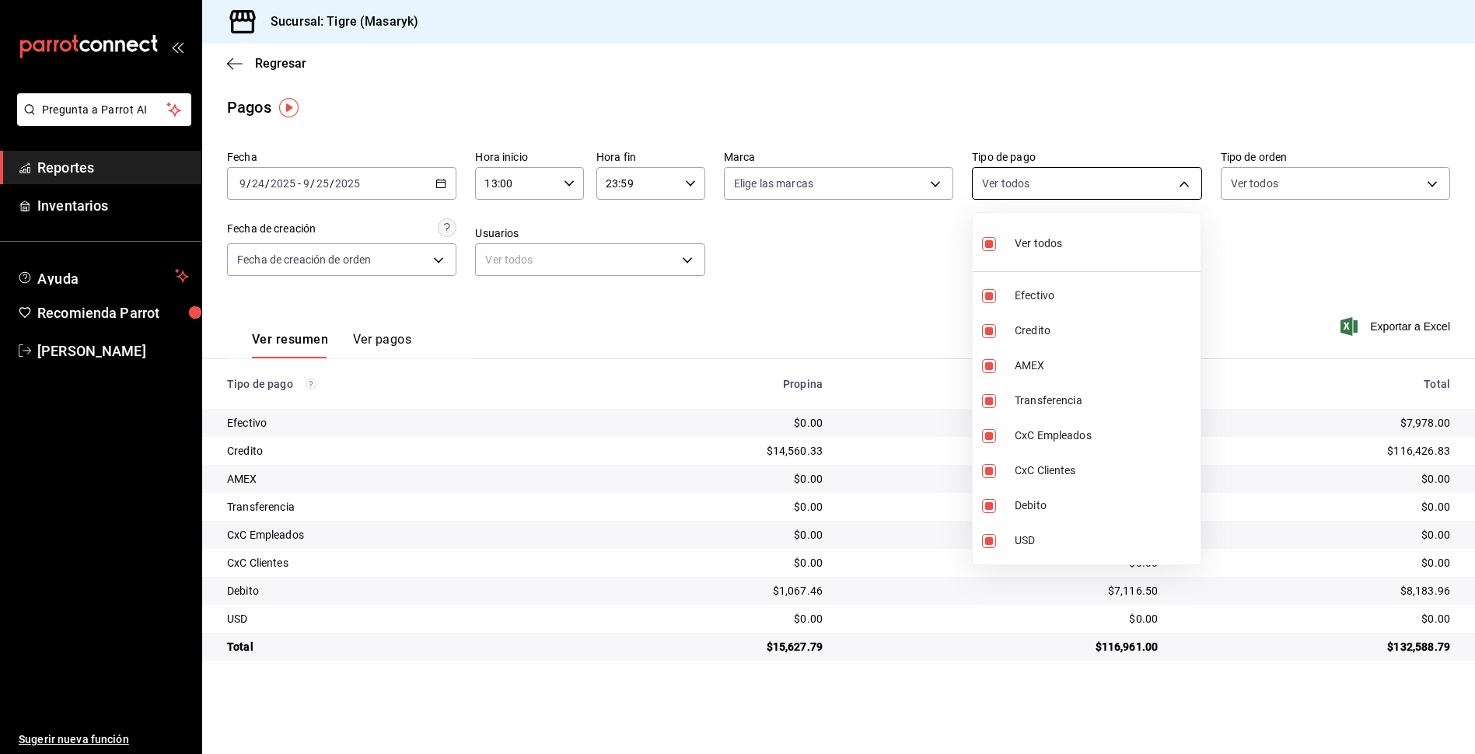
click at [1179, 186] on body "Pregunta a Parrot AI Reportes Inventarios Ayuda Recomienda Parrot Tigre [PERSON…" at bounding box center [737, 377] width 1475 height 754
click at [987, 246] on input "checkbox" at bounding box center [989, 244] width 14 height 14
checkbox input "false"
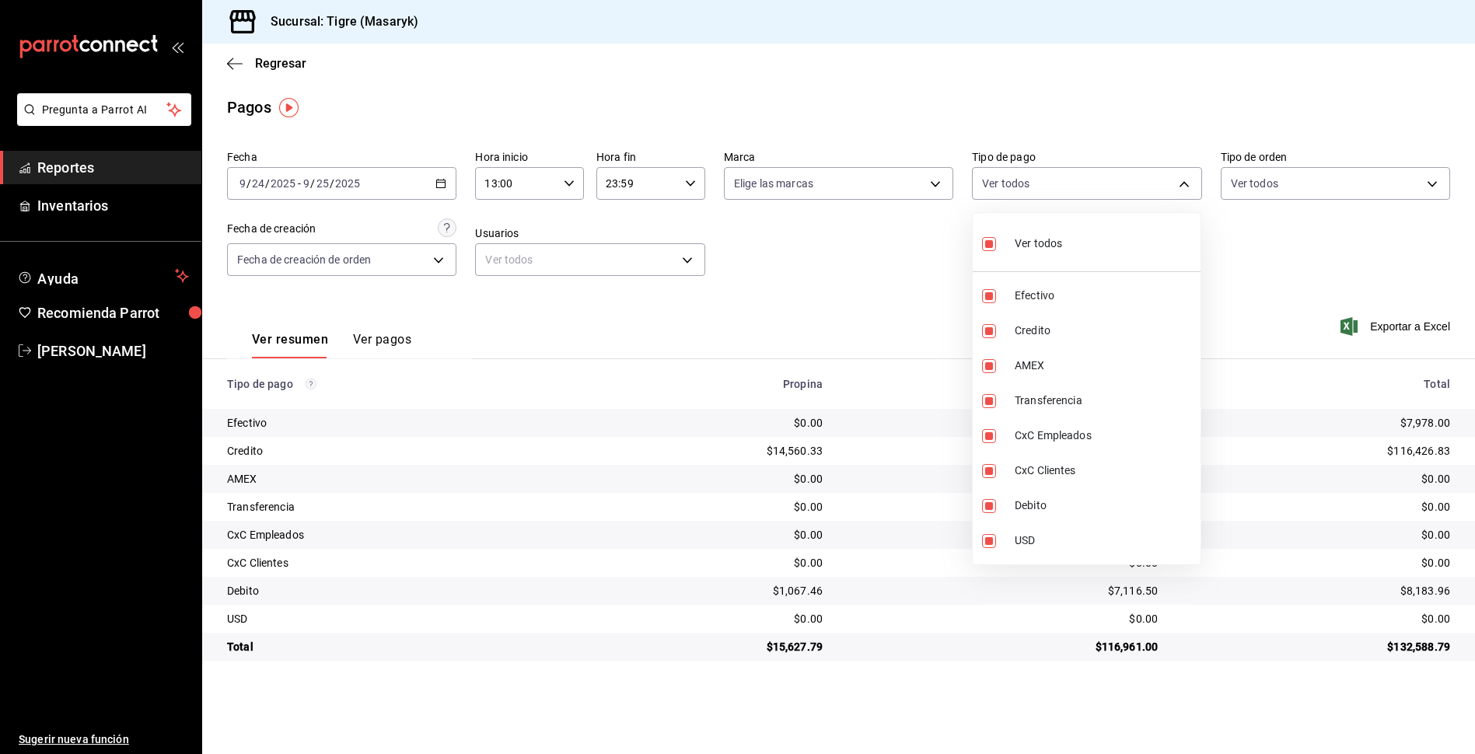
checkbox input "false"
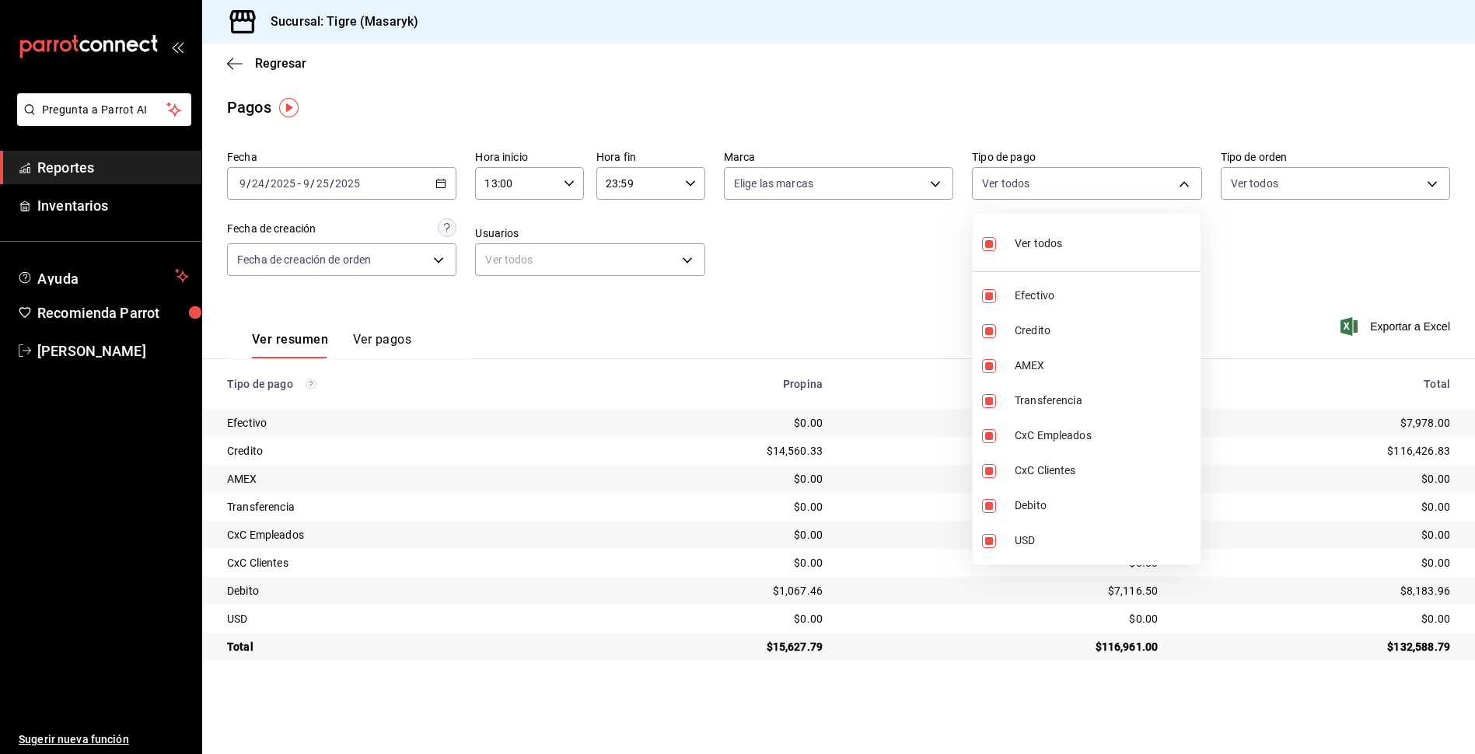
checkbox input "false"
click at [987, 246] on input "checkbox" at bounding box center [989, 244] width 14 height 14
checkbox input "true"
type input "68cfb1b9-f6b2-44be-9d19-cf144159f8e2,563f51c4-7c0d-43b6-837e-e895ac41548e,d9472…"
checkbox input "true"
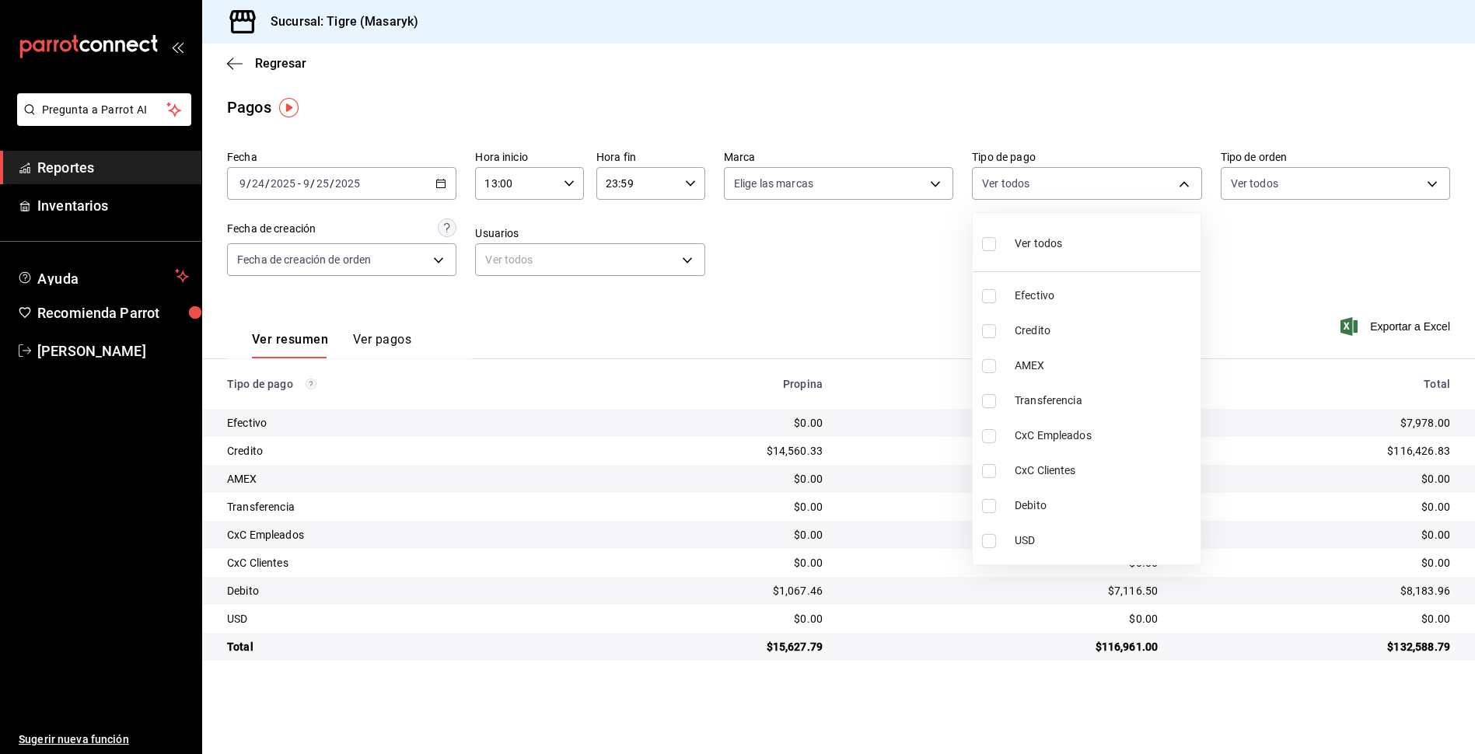
checkbox input "true"
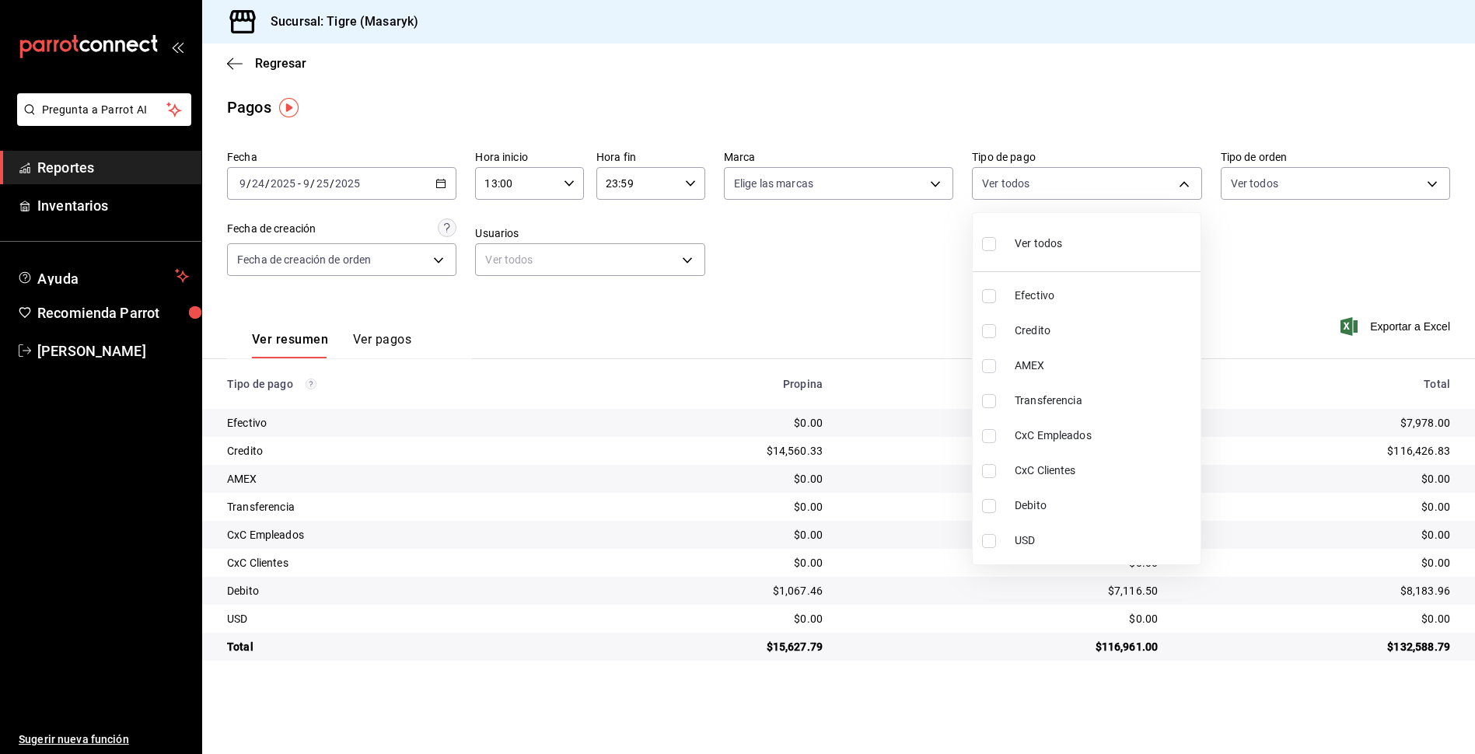
checkbox input "true"
click at [874, 250] on div at bounding box center [737, 377] width 1475 height 754
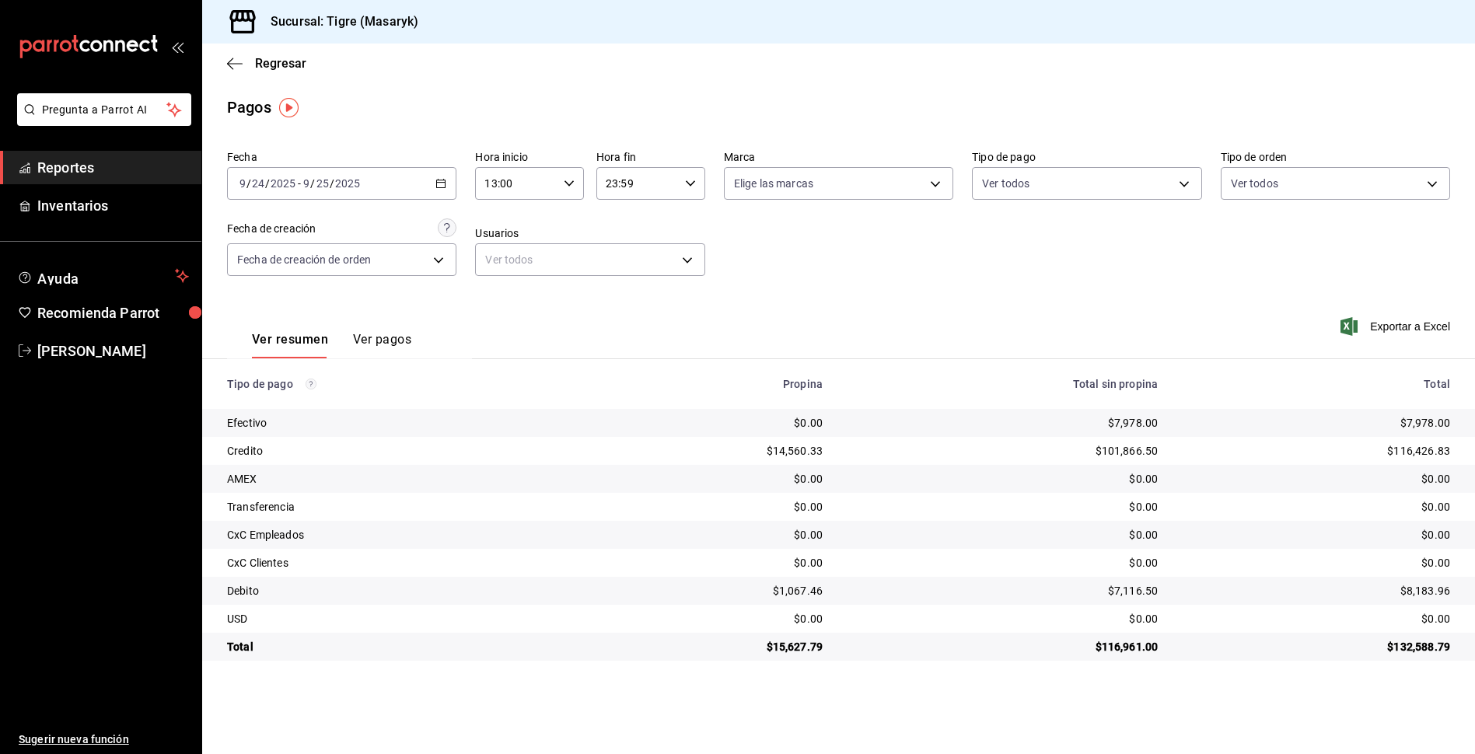
click at [568, 180] on icon "button" at bounding box center [569, 183] width 11 height 11
click at [507, 224] on span "13" at bounding box center [503, 223] width 30 height 12
click at [690, 184] on div at bounding box center [737, 377] width 1475 height 754
click at [443, 176] on div "[DATE] [DATE] - [DATE] [DATE]" at bounding box center [341, 183] width 229 height 33
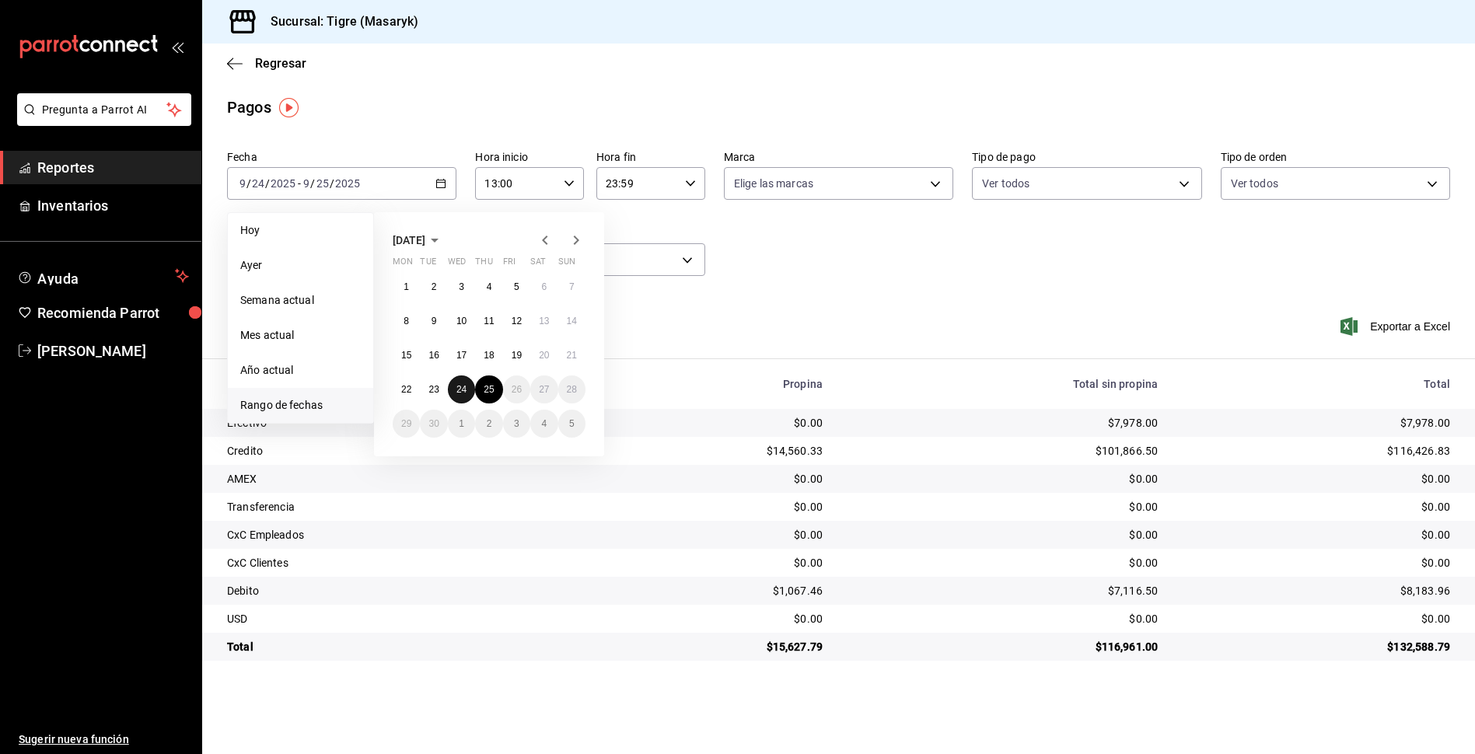
click at [467, 383] on button "24" at bounding box center [461, 390] width 27 height 28
click at [489, 389] on abbr "25" at bounding box center [489, 389] width 10 height 11
type input "00:00"
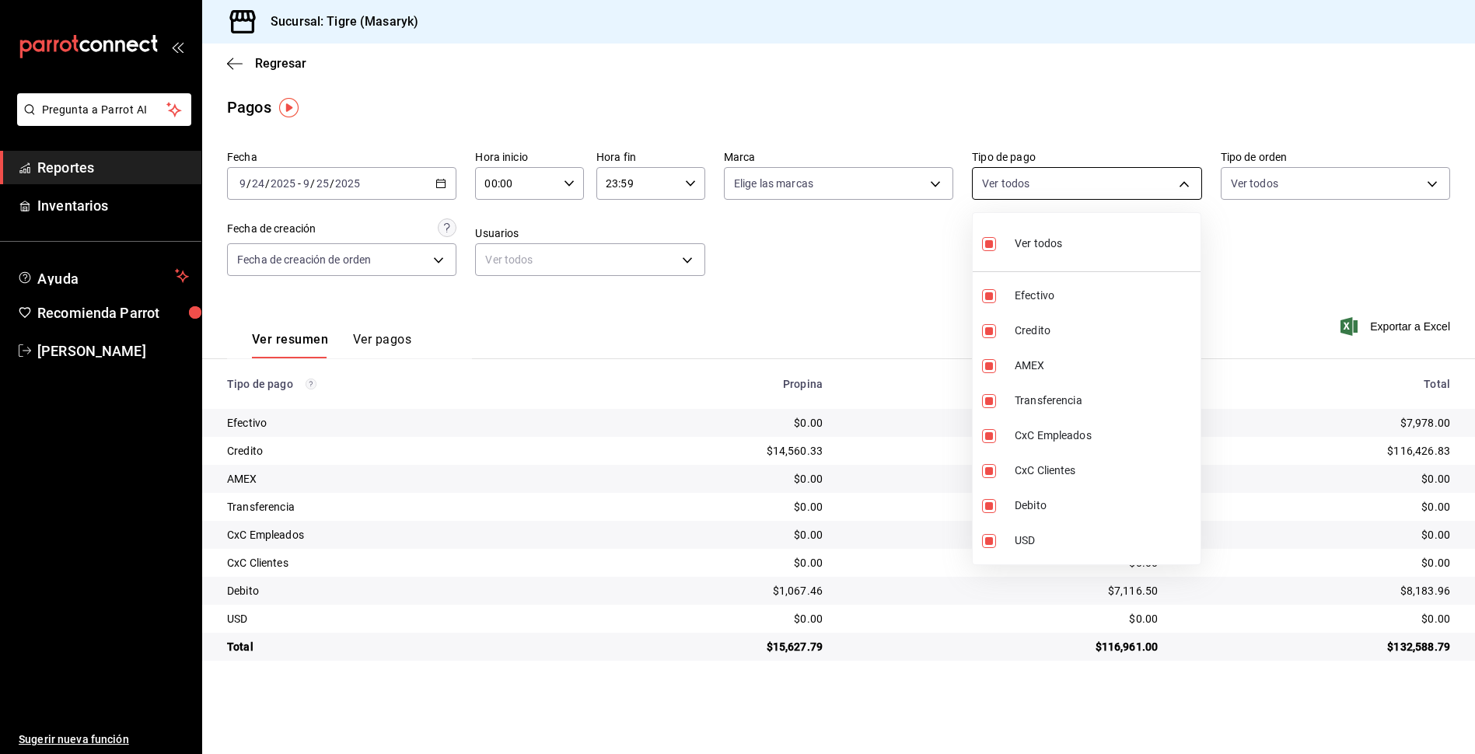
click at [1187, 191] on body "Pregunta a Parrot AI Reportes Inventarios Ayuda Recomienda Parrot Tigre [PERSON…" at bounding box center [737, 377] width 1475 height 754
click at [994, 246] on input "checkbox" at bounding box center [989, 244] width 14 height 14
checkbox input "false"
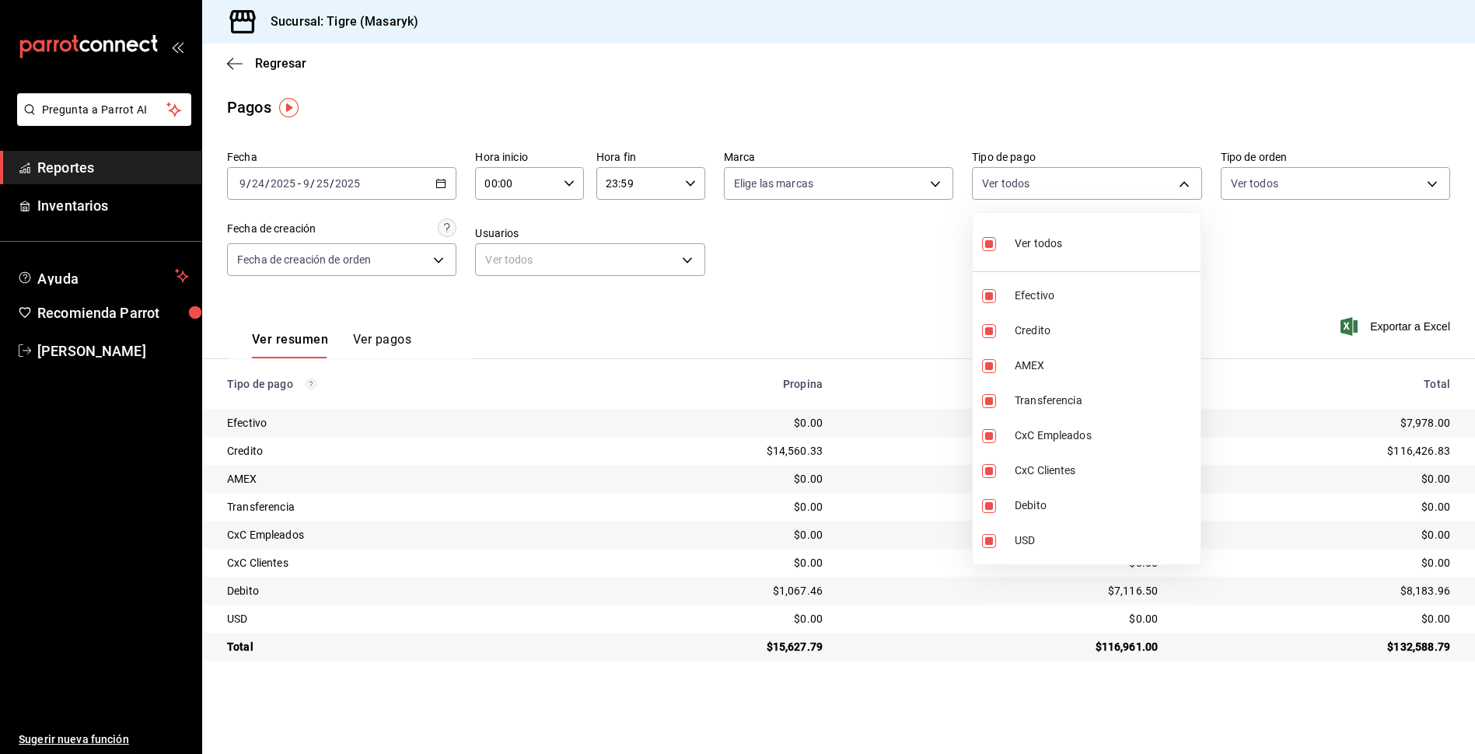
checkbox input "false"
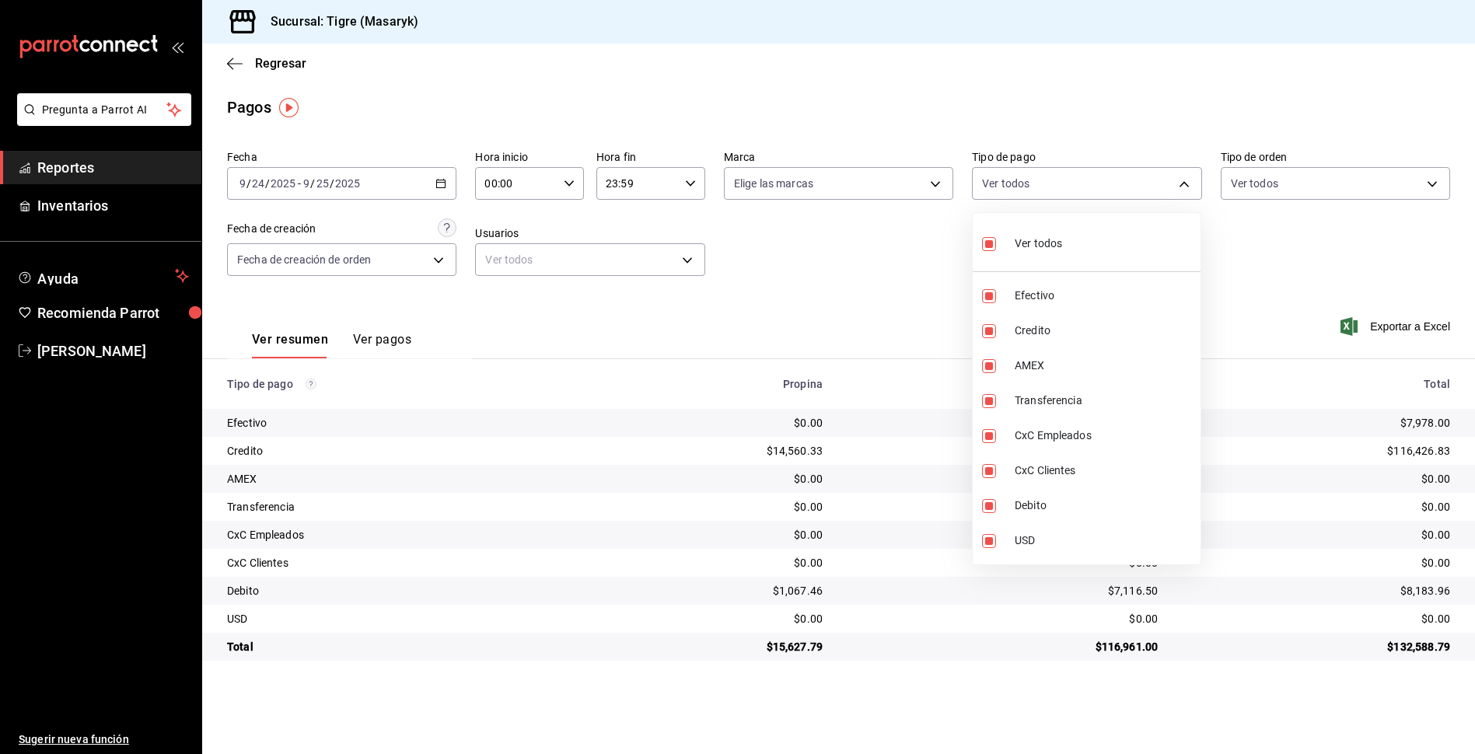
checkbox input "false"
click at [989, 321] on li "Credito" at bounding box center [1087, 330] width 228 height 35
type input "563f51c4-7c0d-43b6-837e-e895ac41548e"
checkbox input "true"
click at [997, 509] on label at bounding box center [992, 506] width 20 height 14
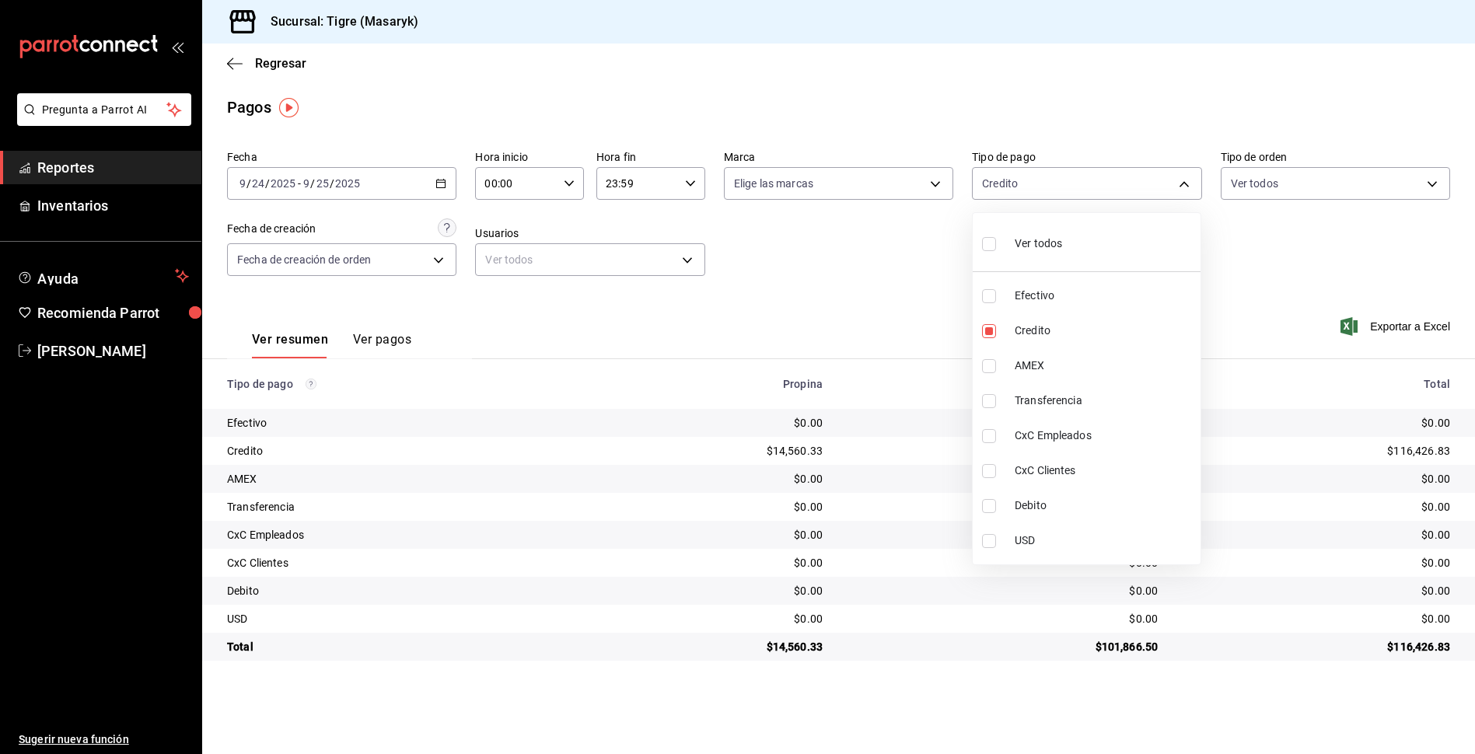
click at [996, 509] on input "checkbox" at bounding box center [989, 506] width 14 height 14
checkbox input "false"
type input "563f51c4-7c0d-43b6-837e-e895ac41548e"
click at [928, 299] on div at bounding box center [737, 377] width 1475 height 754
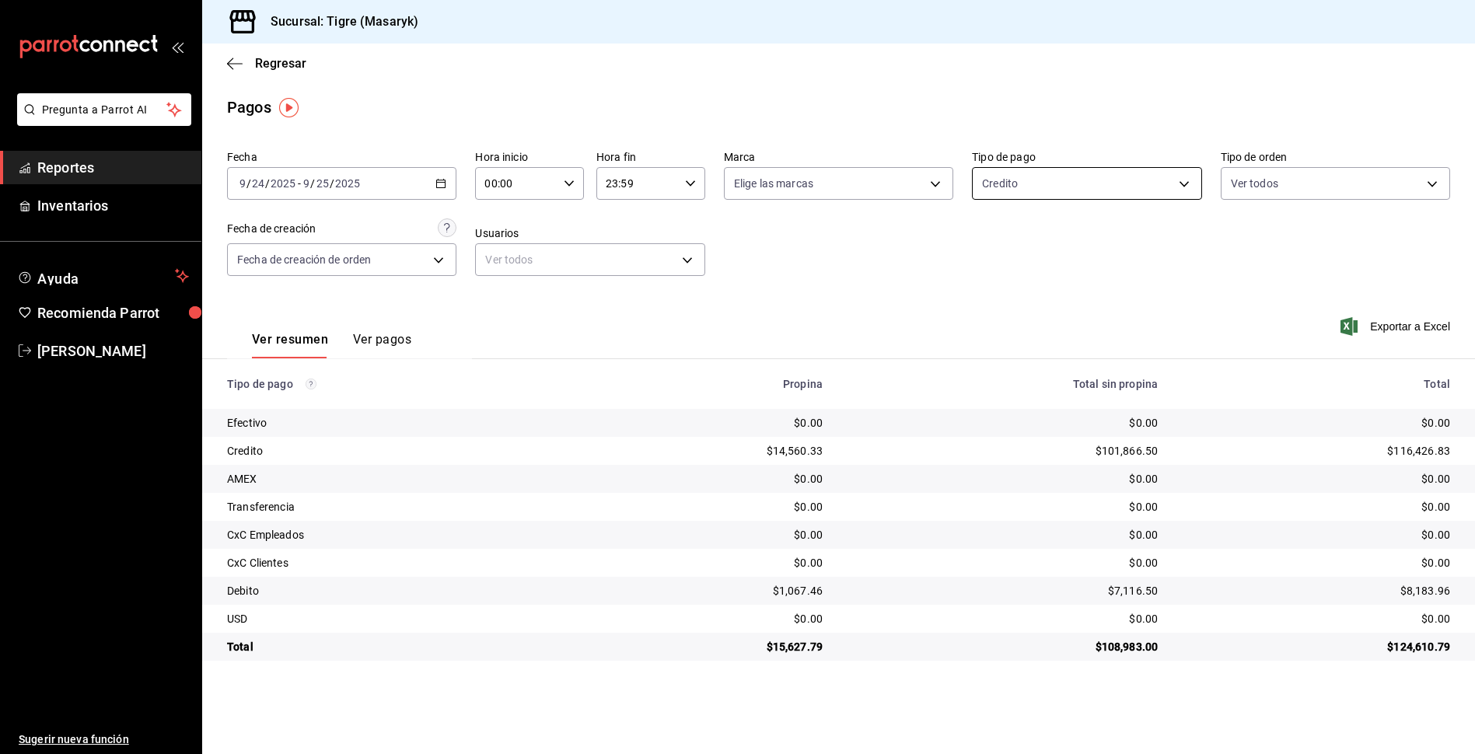
click at [1188, 180] on body "Pregunta a Parrot AI Reportes Inventarios Ayuda Recomienda Parrot Tigre Masaryk…" at bounding box center [737, 377] width 1475 height 754
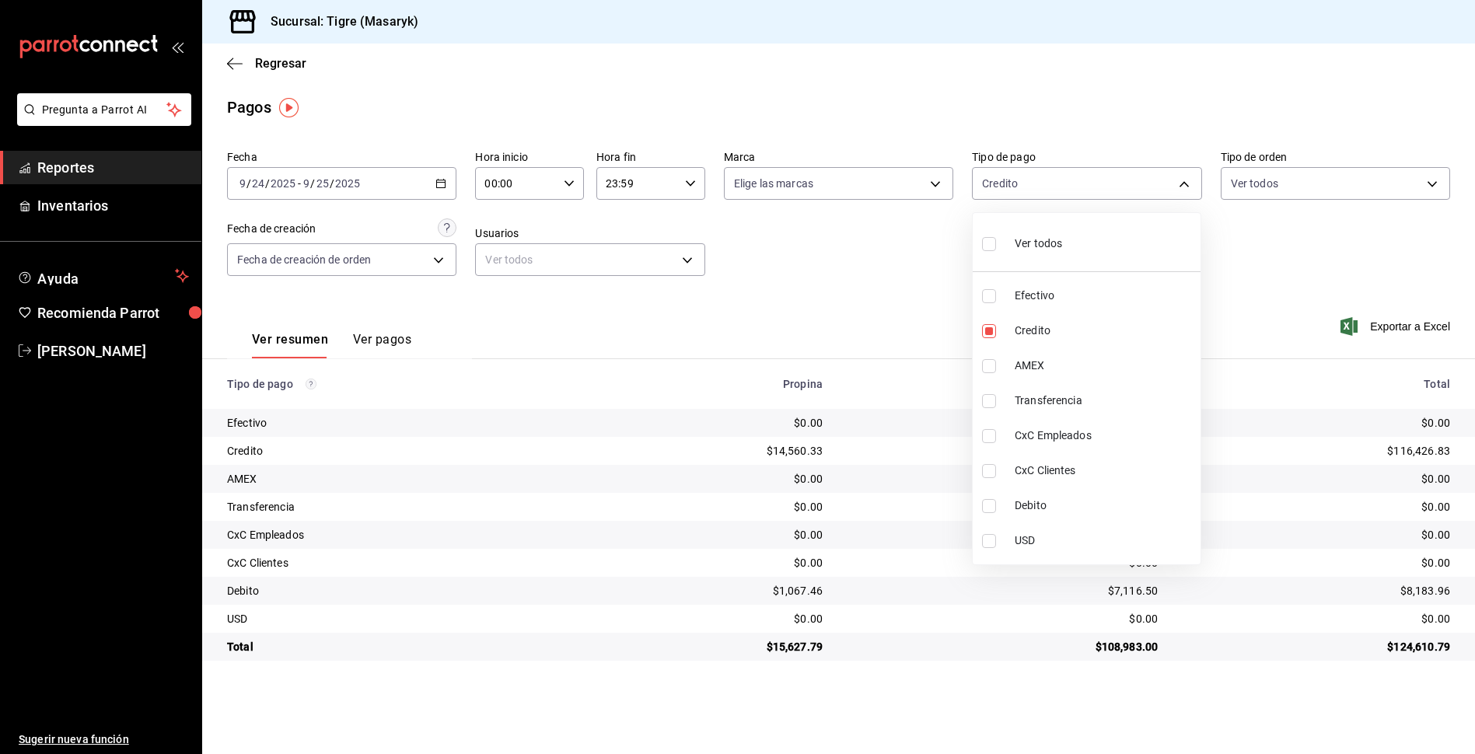
click at [983, 500] on input "checkbox" at bounding box center [989, 506] width 14 height 14
checkbox input "true"
type input "563f51c4-7c0d-43b6-837e-e895ac41548e,a8f1af16-94e3-41ee-854d-4aaa38aa7ebf"
click at [887, 242] on div at bounding box center [737, 377] width 1475 height 754
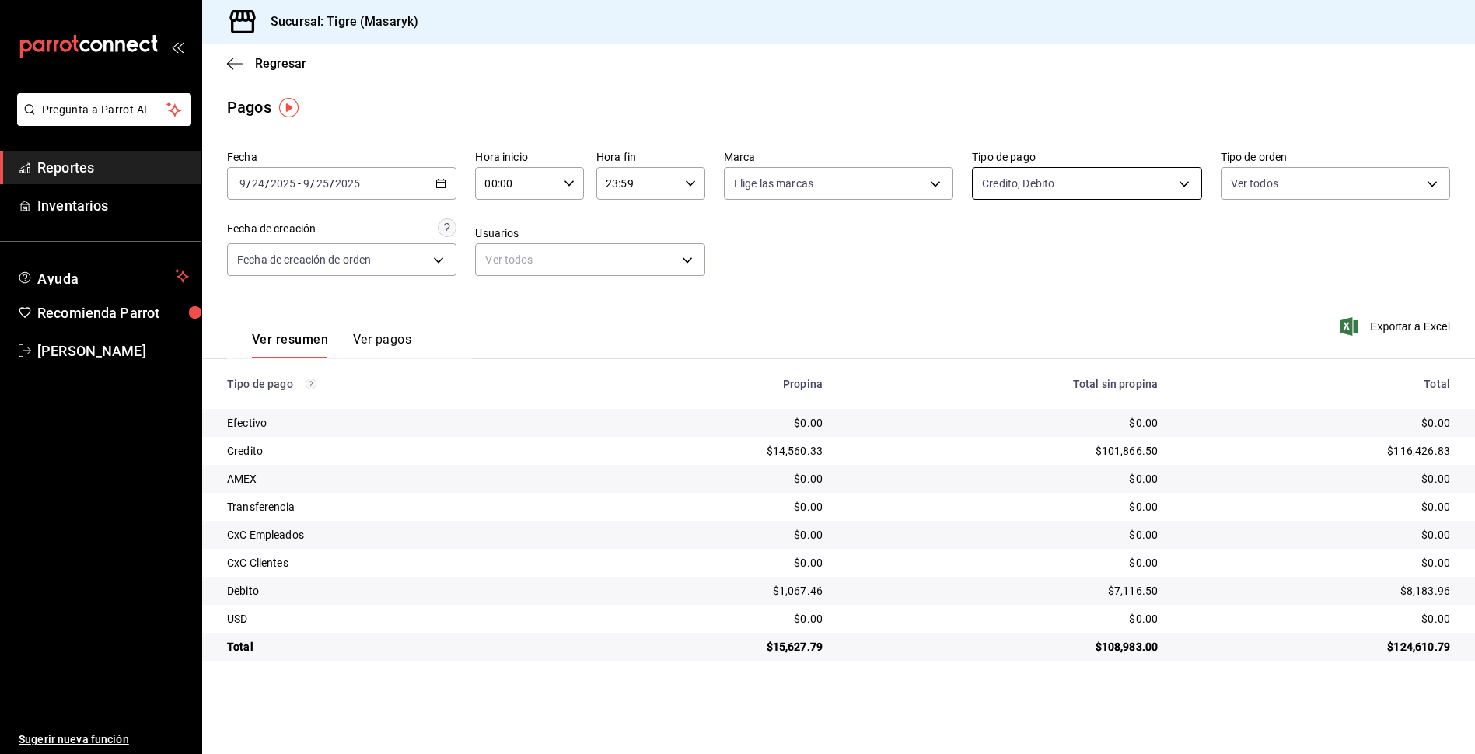
click at [1185, 180] on body "Pregunta a Parrot AI Reportes Inventarios Ayuda Recomienda Parrot Tigre Masaryk…" at bounding box center [737, 377] width 1475 height 754
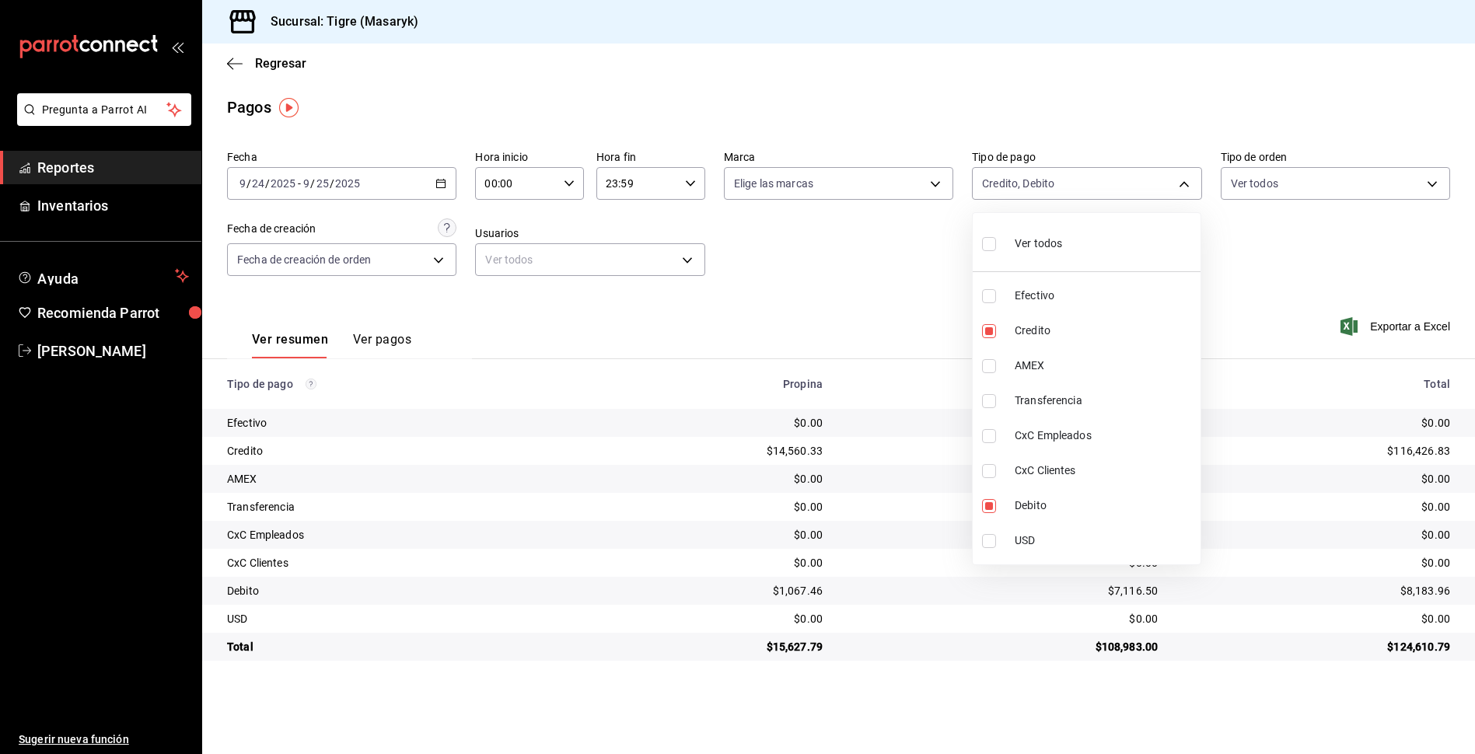
click at [989, 244] on input "checkbox" at bounding box center [989, 244] width 14 height 14
checkbox input "true"
type input "68cfb1b9-f6b2-44be-9d19-cf144159f8e2,563f51c4-7c0d-43b6-837e-e895ac41548e,d9472…"
checkbox input "true"
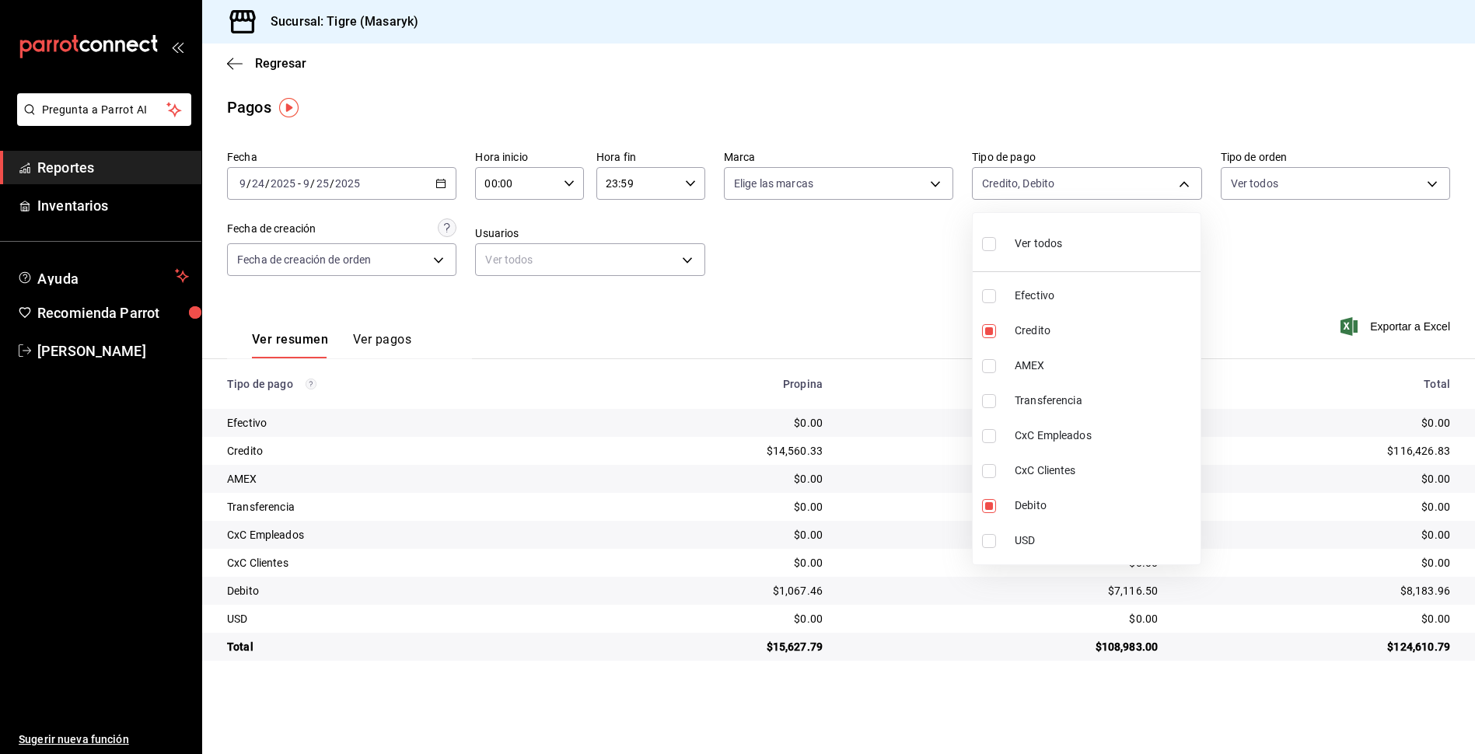
checkbox input "true"
click at [1222, 263] on div at bounding box center [737, 377] width 1475 height 754
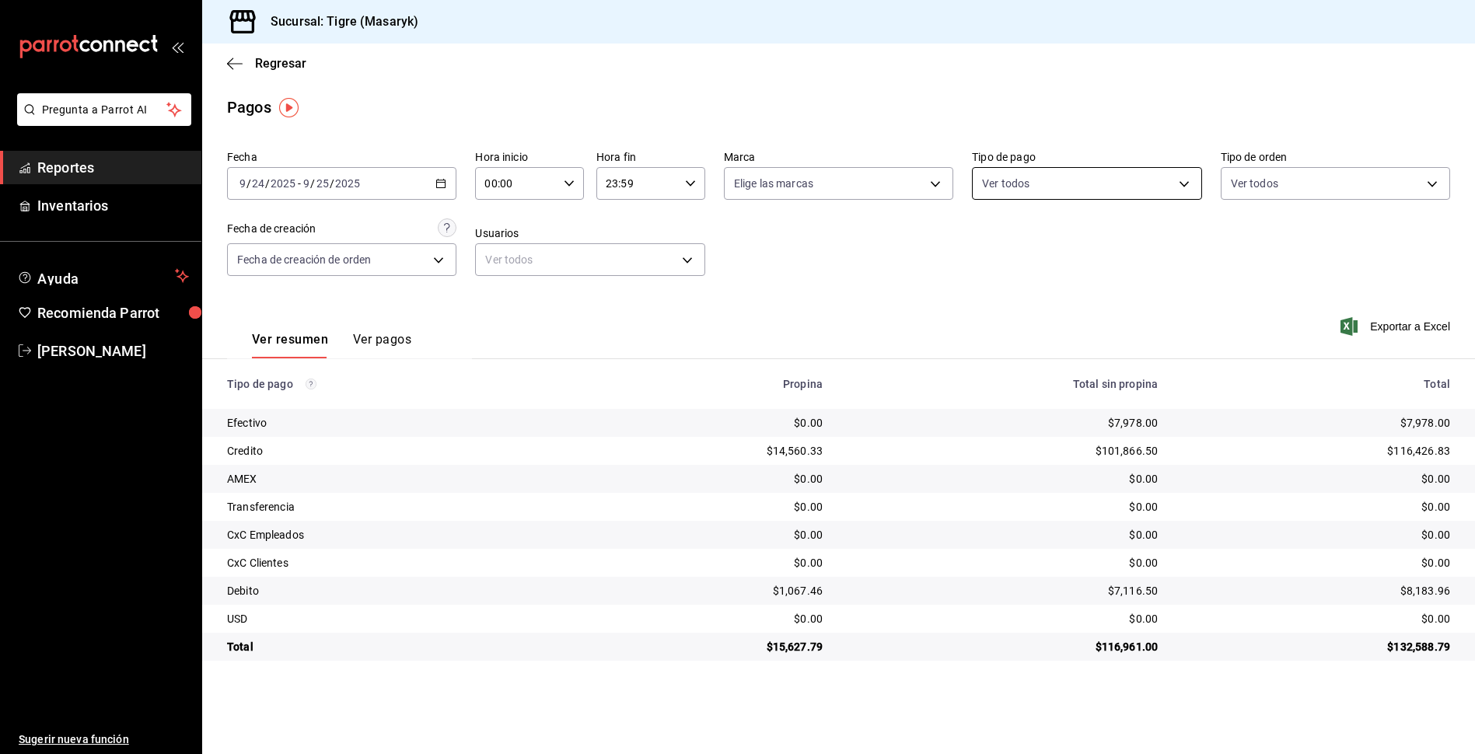
click at [1185, 180] on body "Pregunta a Parrot AI Reportes Inventarios Ayuda Recomienda Parrot Tigre [PERSON…" at bounding box center [737, 377] width 1475 height 754
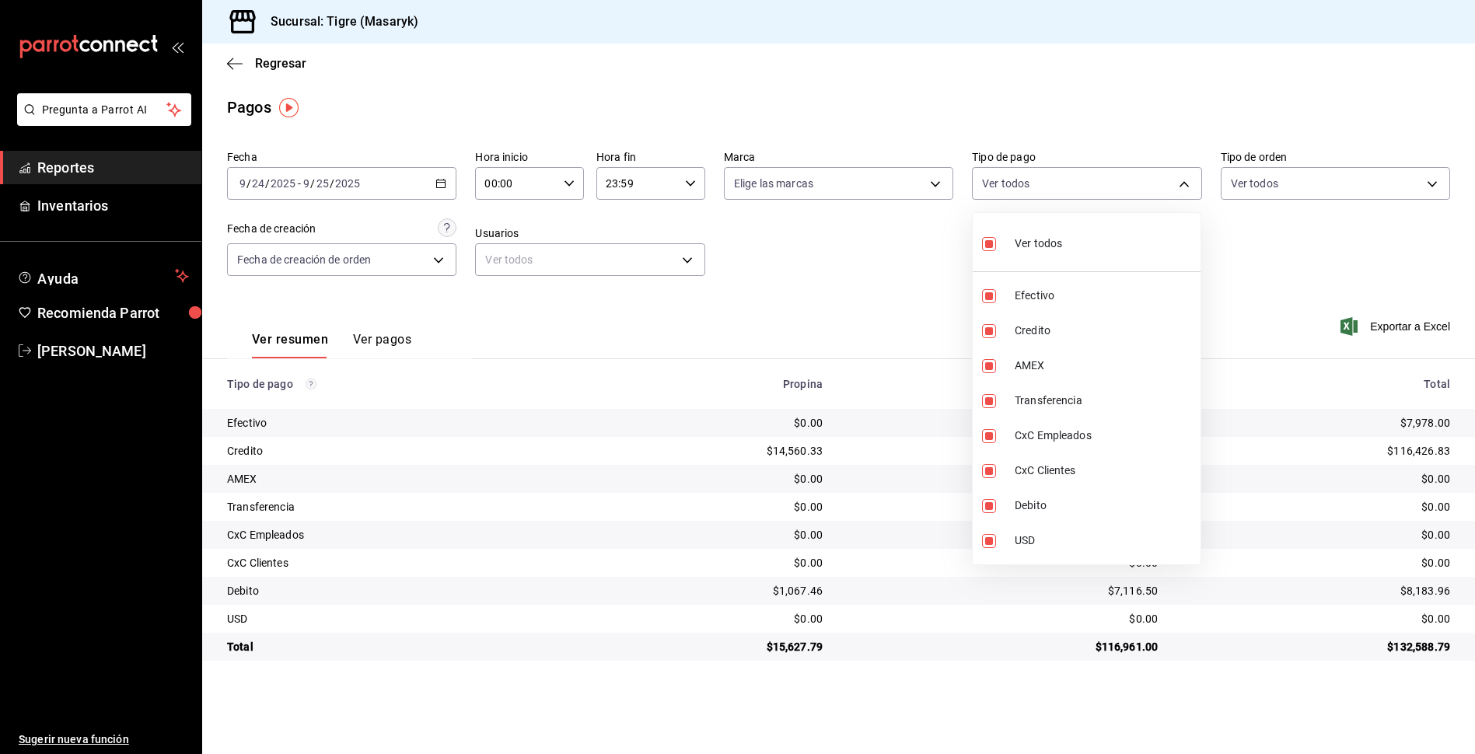
click at [985, 244] on input "checkbox" at bounding box center [989, 244] width 14 height 14
checkbox input "false"
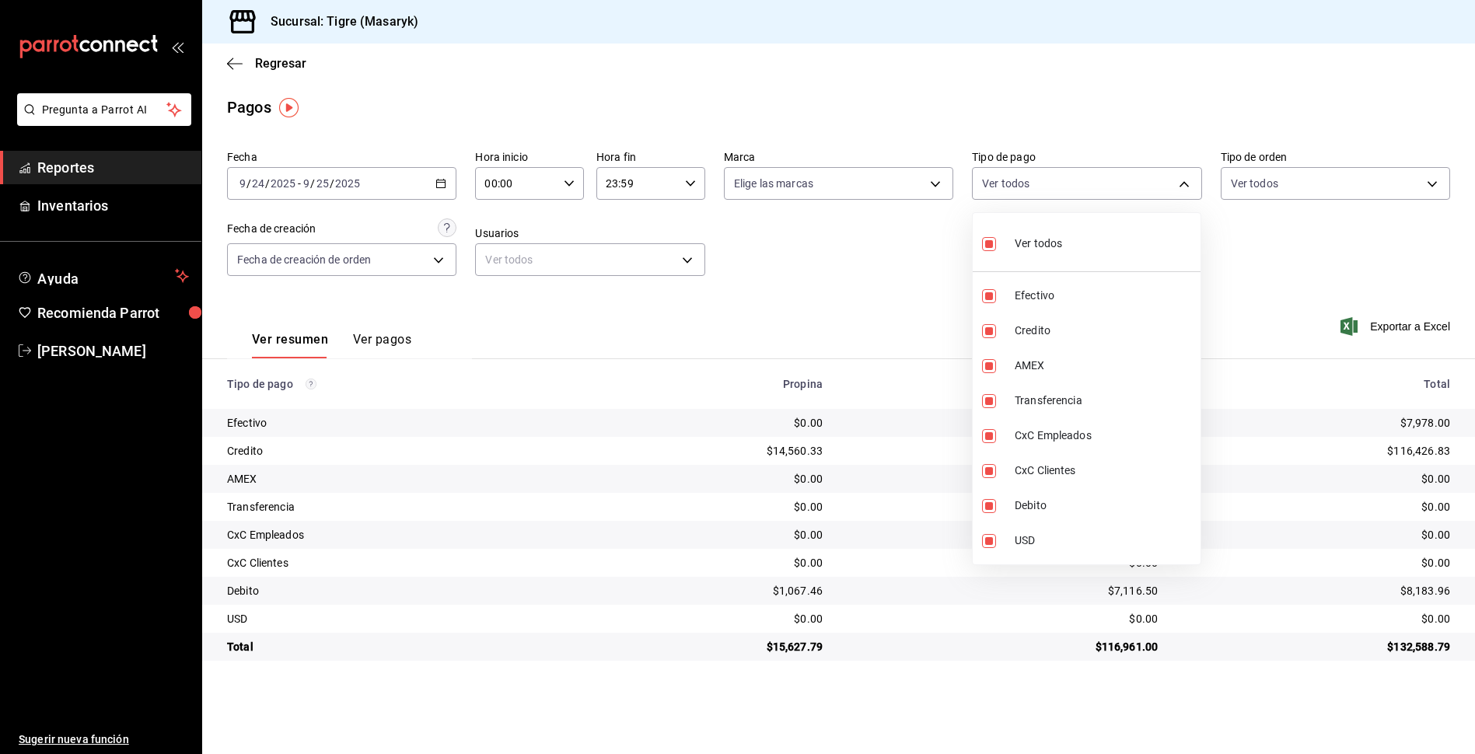
checkbox input "false"
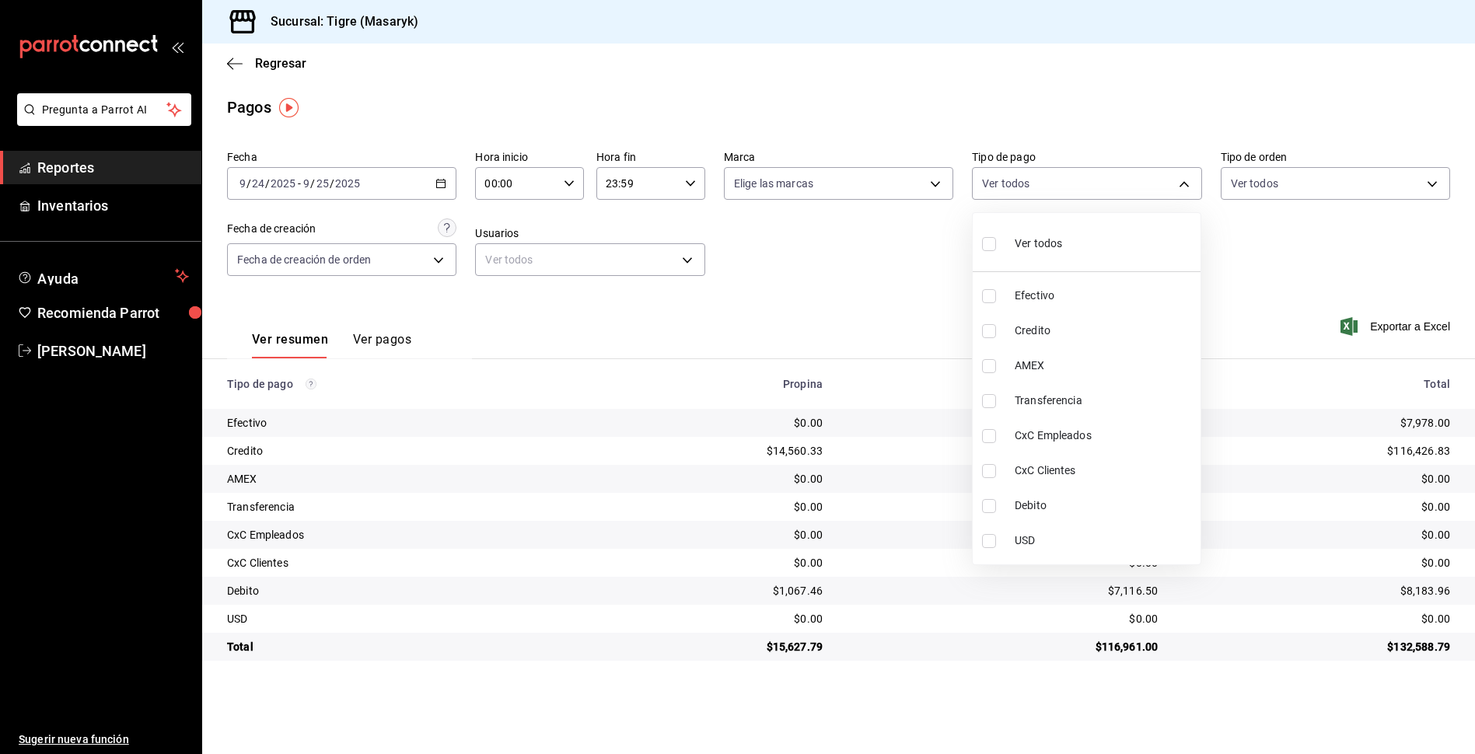
click at [985, 244] on input "checkbox" at bounding box center [989, 244] width 14 height 14
checkbox input "true"
type input "68cfb1b9-f6b2-44be-9d19-cf144159f8e2,563f51c4-7c0d-43b6-837e-e895ac41548e,d9472…"
checkbox input "true"
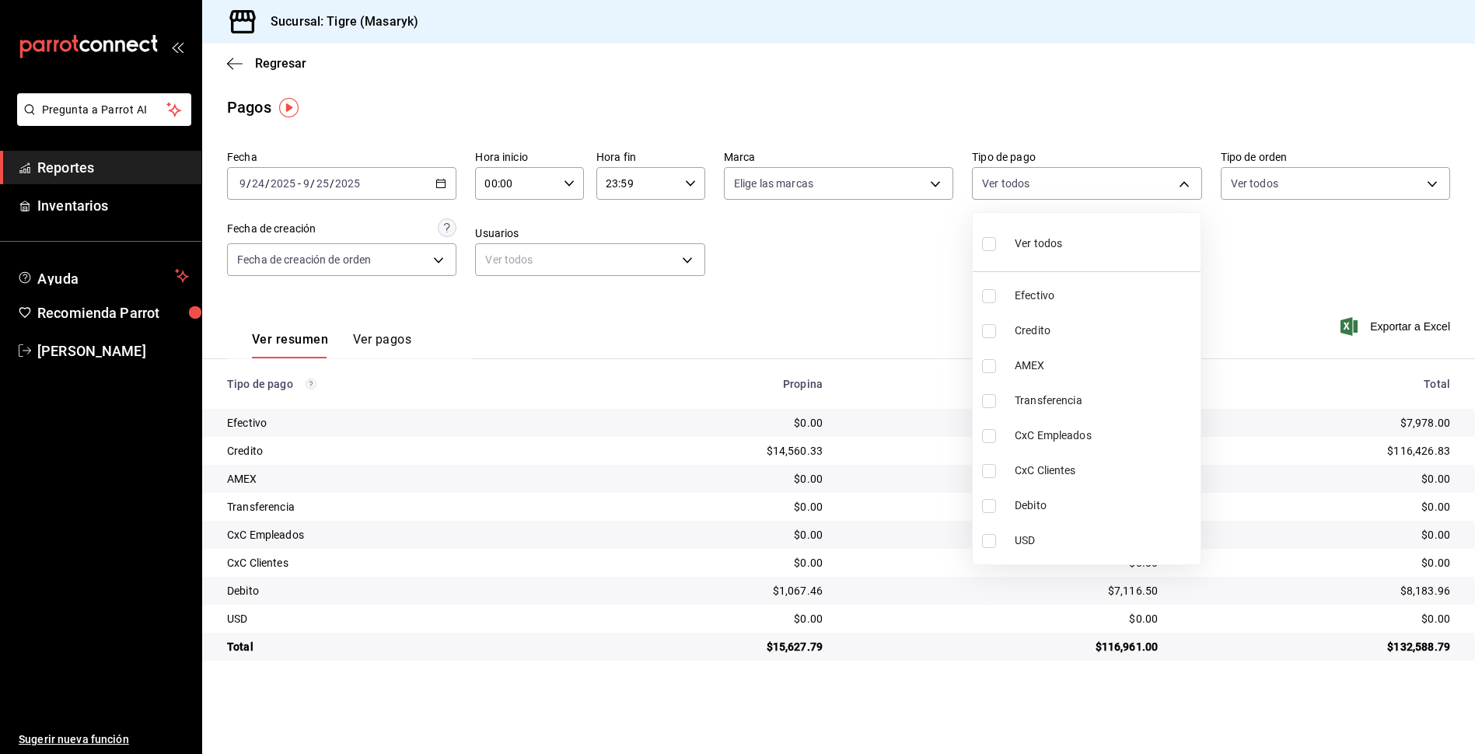
checkbox input "true"
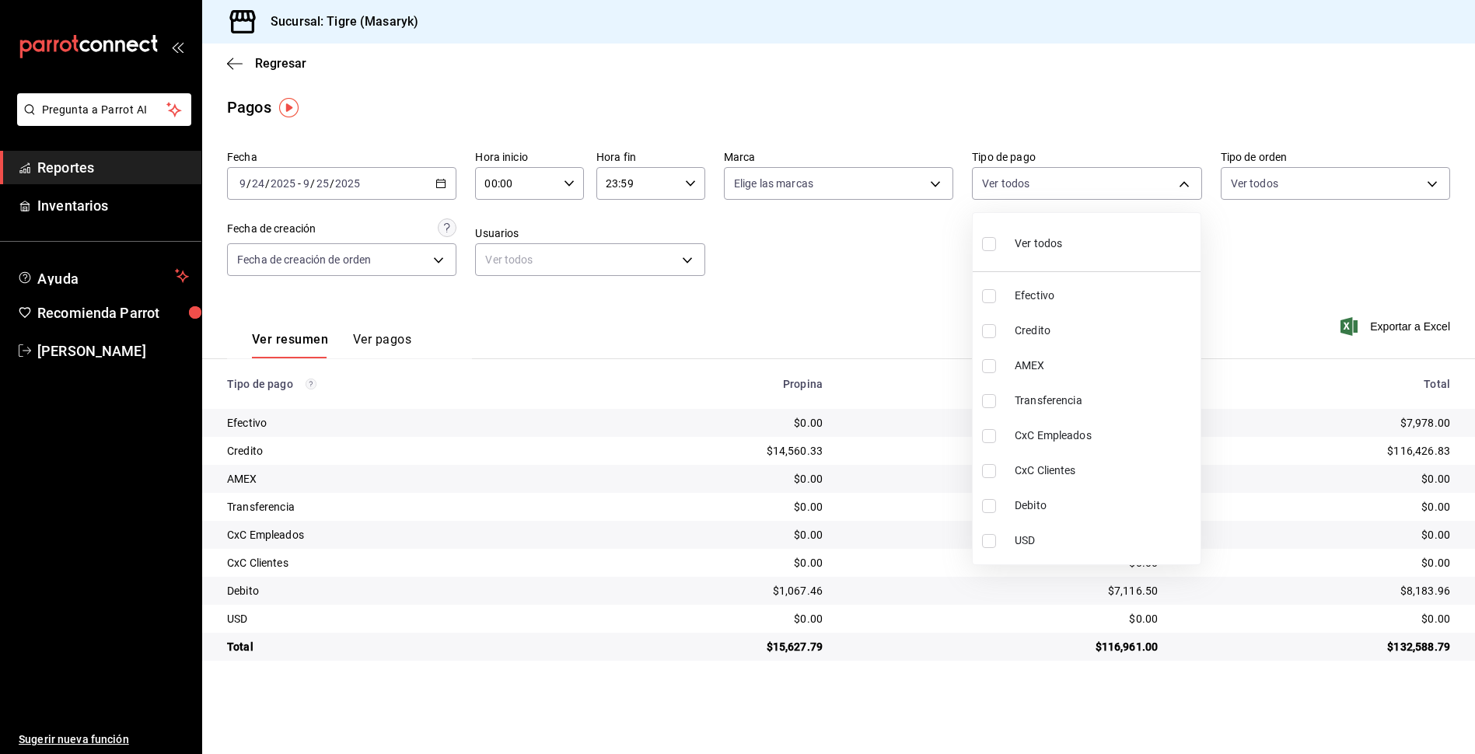
checkbox input "true"
click at [1293, 258] on div at bounding box center [737, 377] width 1475 height 754
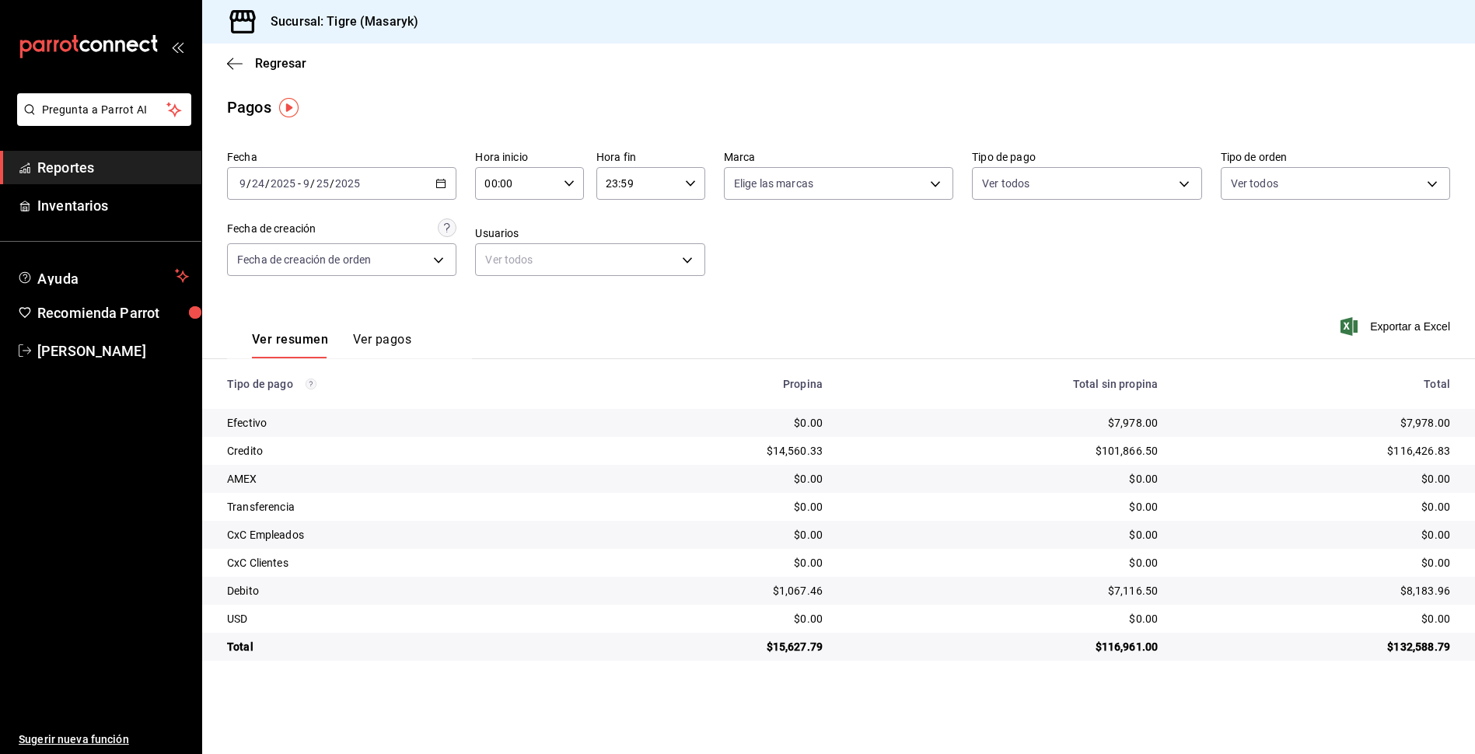
click at [1139, 419] on div "$7,978.00" at bounding box center [1003, 423] width 310 height 16
